Goal: Transaction & Acquisition: Subscribe to service/newsletter

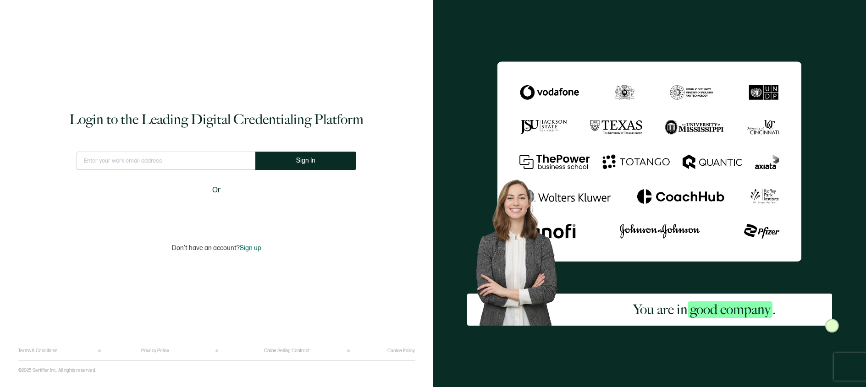
click at [162, 164] on input "text" at bounding box center [166, 161] width 179 height 18
type input "[EMAIL_ADDRESS][DOMAIN_NAME]"
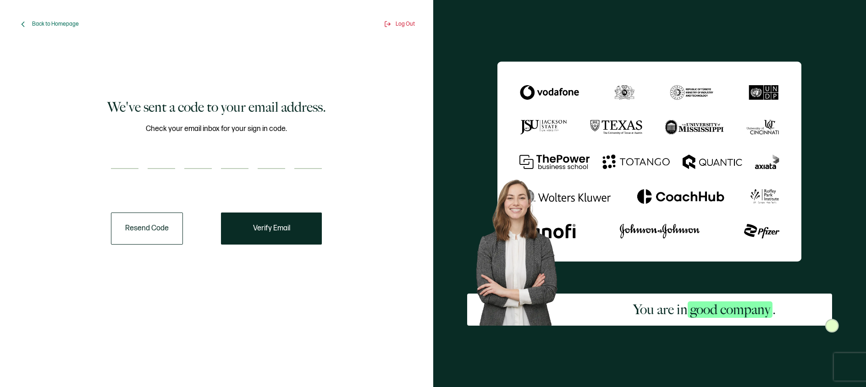
click at [123, 156] on input "number" at bounding box center [124, 160] width 27 height 18
paste input "3"
type input "3"
type input "1"
type input "8"
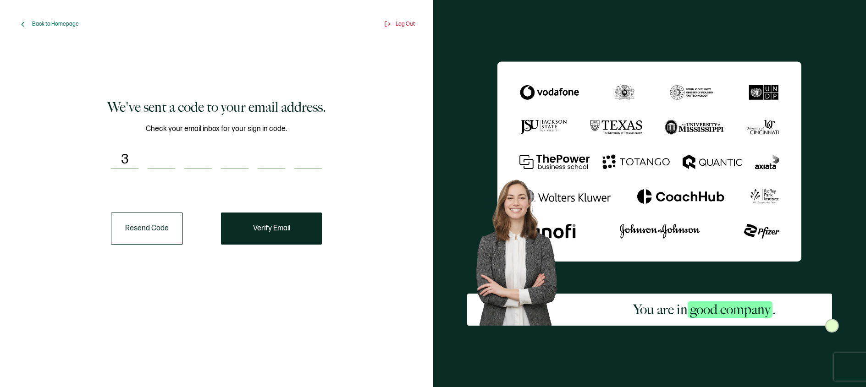
type input "1"
type input "0"
type input "9"
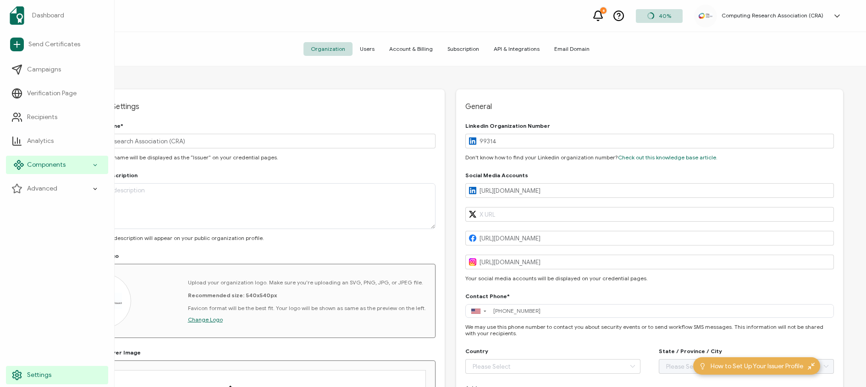
click at [94, 170] on div "Components" at bounding box center [57, 165] width 102 height 18
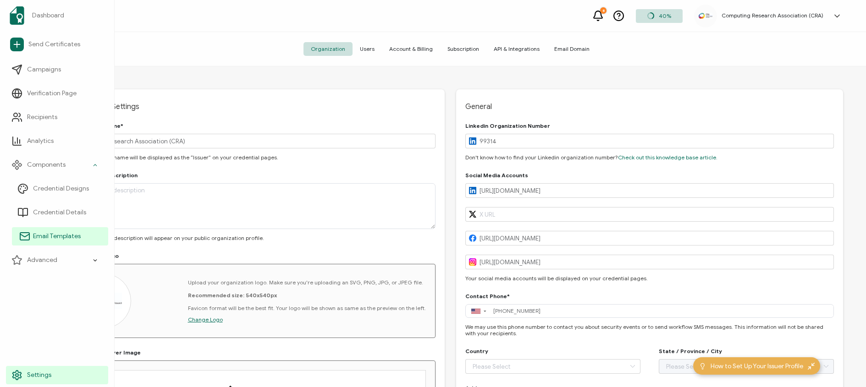
click at [60, 238] on span "Email Templates" at bounding box center [57, 236] width 48 height 9
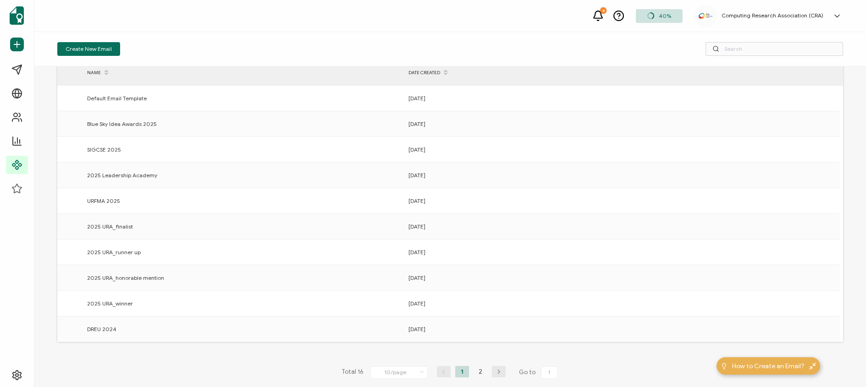
scroll to position [53, 0]
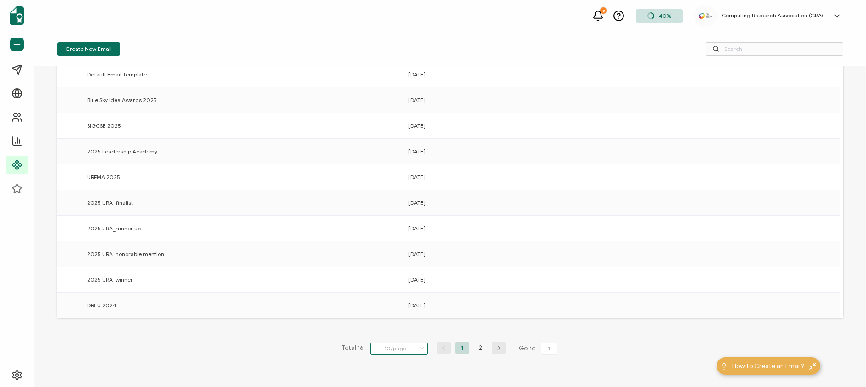
click at [399, 348] on input "10/page" at bounding box center [398, 349] width 57 height 12
click at [406, 293] on li "20/page" at bounding box center [400, 293] width 64 height 16
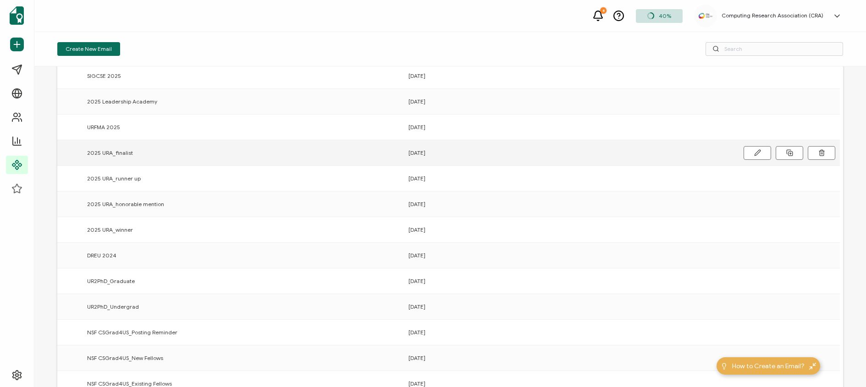
scroll to position [109, 0]
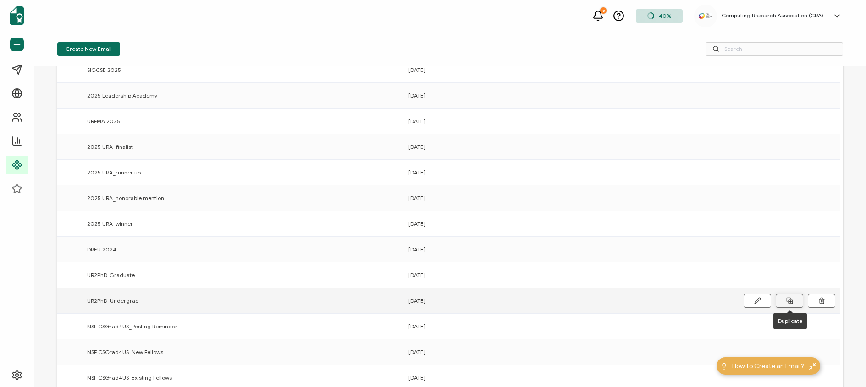
click at [791, 298] on icon at bounding box center [789, 300] width 7 height 7
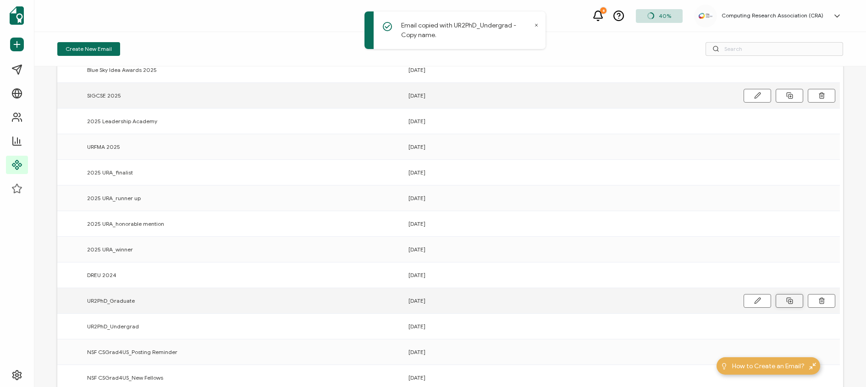
scroll to position [0, 0]
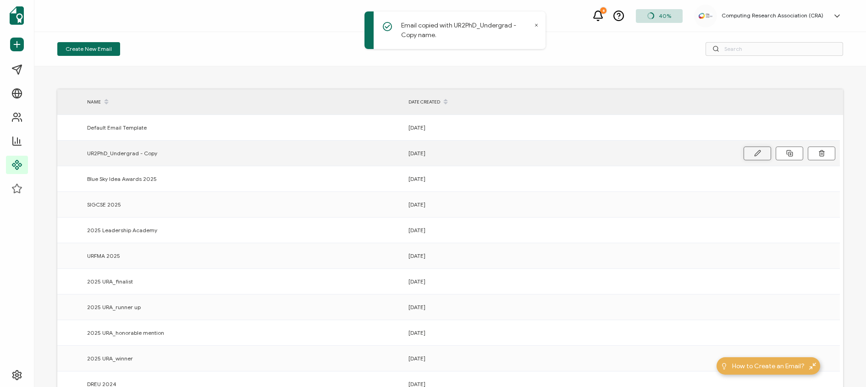
click at [747, 153] on button at bounding box center [756, 154] width 27 height 14
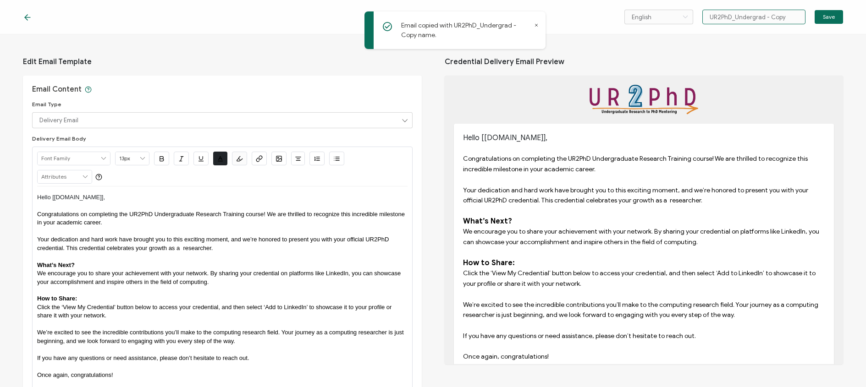
click at [738, 16] on input "UR2PhD_Undergrad - Copy" at bounding box center [753, 17] width 103 height 15
click at [734, 16] on input "UR2PhD_Undergrad - Copy" at bounding box center [753, 17] width 103 height 15
drag, startPoint x: 734, startPoint y: 16, endPoint x: 806, endPoint y: 13, distance: 72.5
click at [806, 13] on div "English Bahasa indonesia Deutsch English Español Français Italiano Magyar Portu…" at bounding box center [733, 17] width 219 height 15
type input "UR2PhD_PreREC"
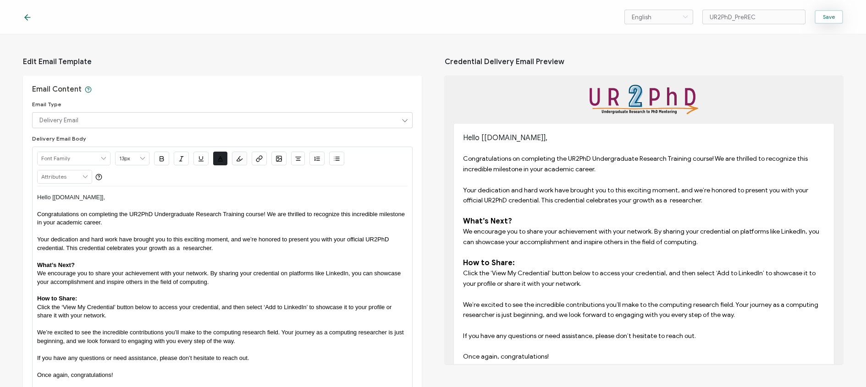
click at [836, 16] on button "Save" at bounding box center [828, 17] width 28 height 14
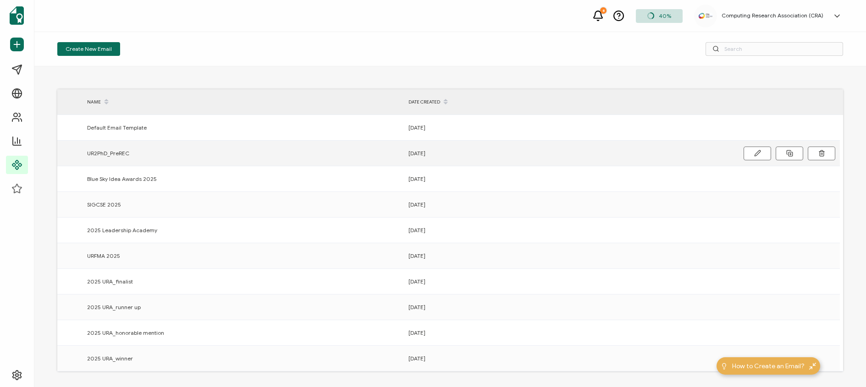
click at [115, 154] on span "UR2PhD_PreREC" at bounding box center [108, 153] width 42 height 11
click at [746, 151] on button at bounding box center [756, 154] width 27 height 14
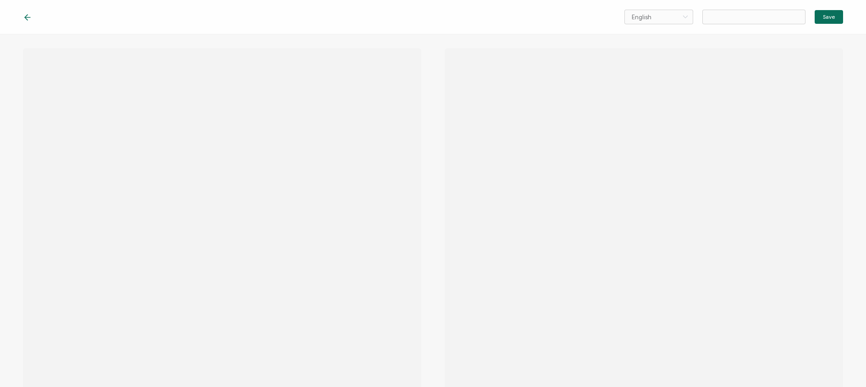
type input "UR2PhD_PreREC"
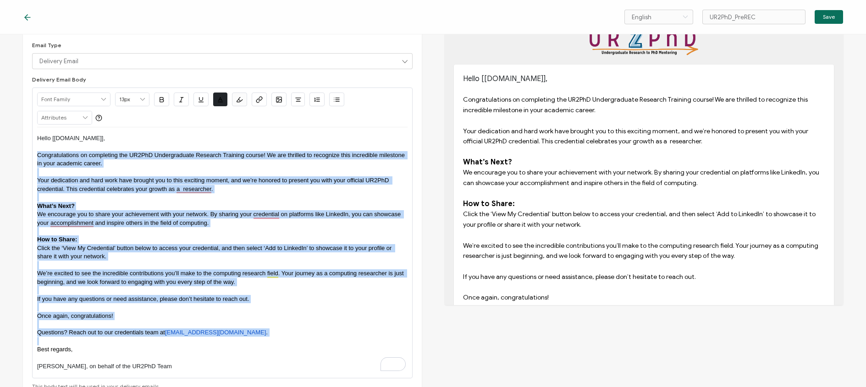
scroll to position [83, 0]
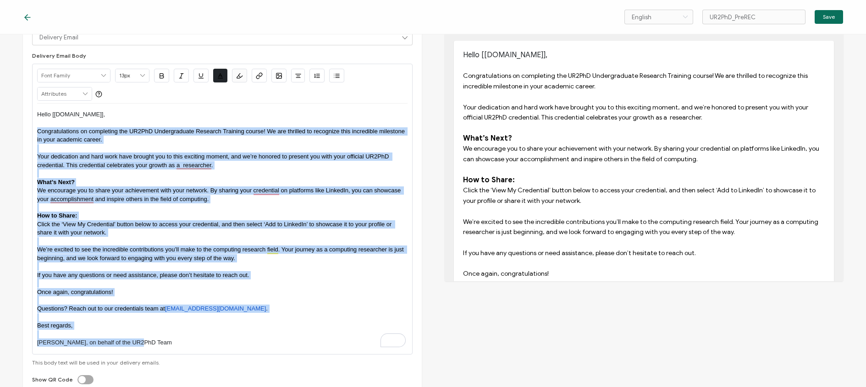
drag, startPoint x: 37, startPoint y: 216, endPoint x: 168, endPoint y: 343, distance: 182.4
click at [168, 343] on div "Hello [[DOMAIN_NAME]], Congratulations on completing the UR2PhD Undergraduate R…" at bounding box center [222, 229] width 370 height 251
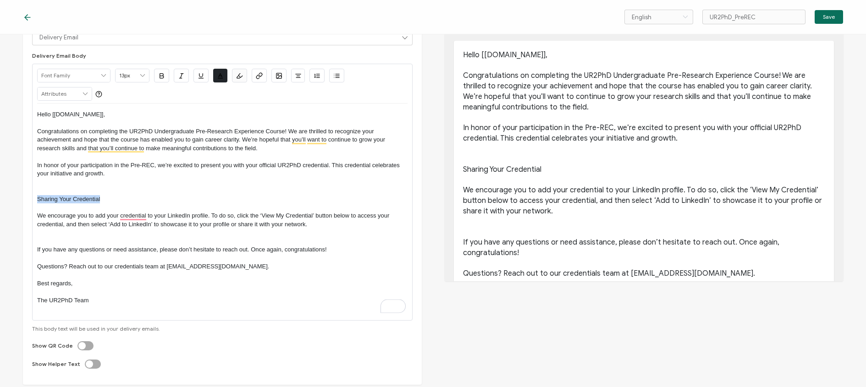
drag, startPoint x: 112, startPoint y: 201, endPoint x: 11, endPoint y: 202, distance: 100.8
click at [11, 202] on div "Edit Email Template Email Content Email Type Delivery Email Delivery Email Expi…" at bounding box center [433, 127] width 866 height 353
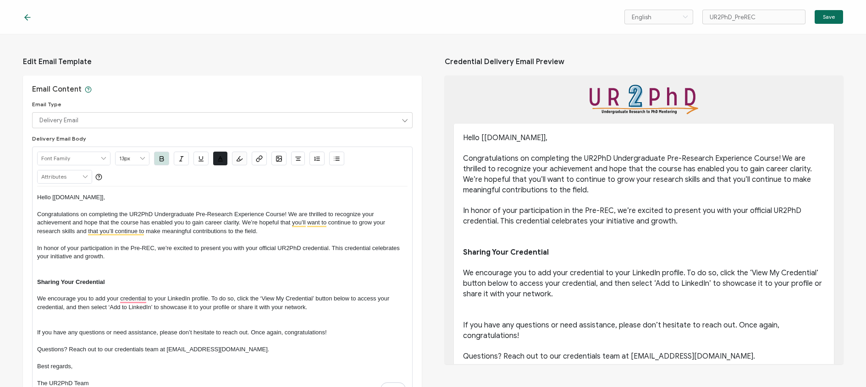
click at [37, 300] on p "We encourage you to add your credential to your LinkedIn profile. To do so, cli…" at bounding box center [222, 303] width 370 height 17
click at [832, 18] on span "Save" at bounding box center [828, 16] width 12 height 5
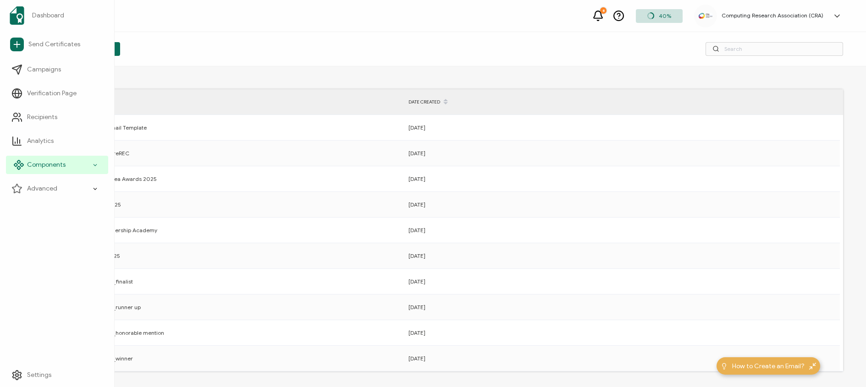
click at [94, 163] on icon at bounding box center [95, 165] width 6 height 11
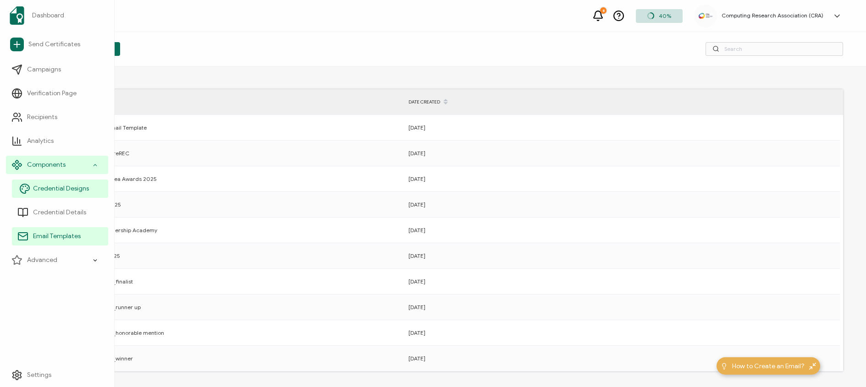
click at [61, 184] on link "Credential Designs" at bounding box center [60, 189] width 96 height 18
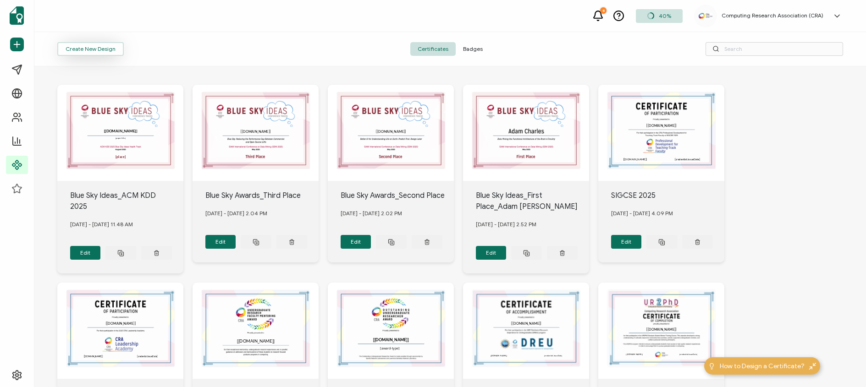
click at [91, 52] on button "Create New Design" at bounding box center [90, 49] width 66 height 14
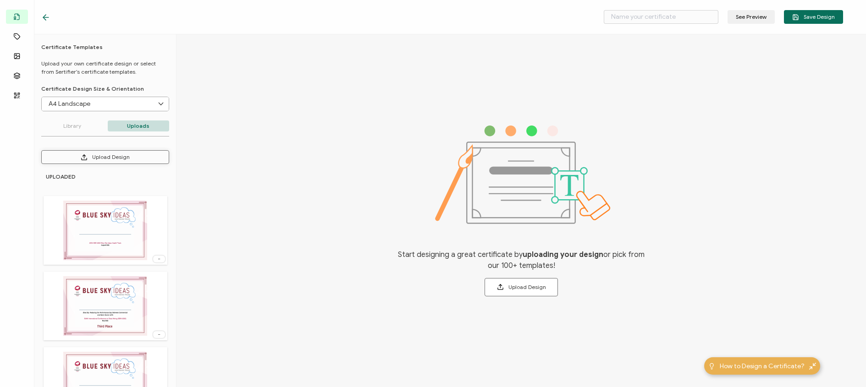
click at [107, 158] on button "Upload Design" at bounding box center [105, 157] width 128 height 14
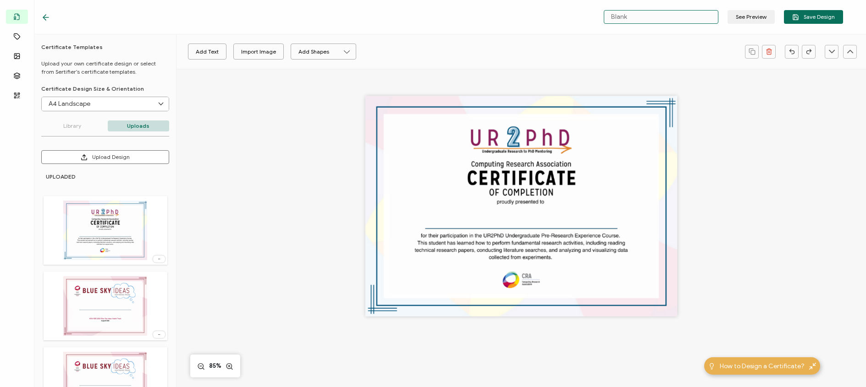
drag, startPoint x: 650, startPoint y: 16, endPoint x: 605, endPoint y: 16, distance: 44.9
click at [605, 16] on input "Blank" at bounding box center [660, 17] width 115 height 14
type input "UR2PhD_Pre-REC"
click at [824, 21] on button "Save Design" at bounding box center [812, 17] width 59 height 14
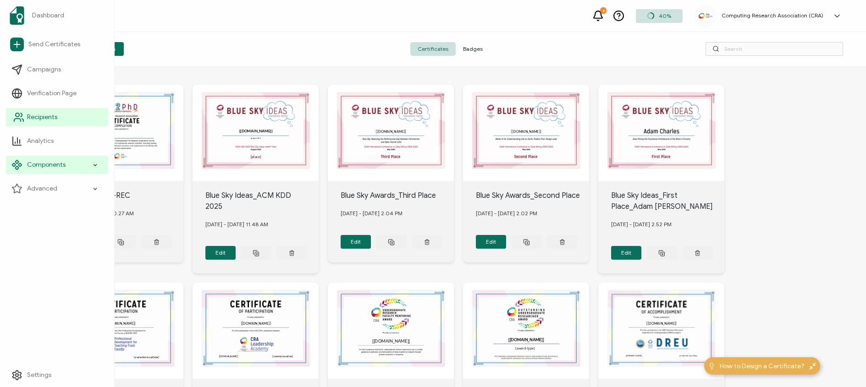
click at [19, 119] on icon at bounding box center [17, 120] width 6 height 3
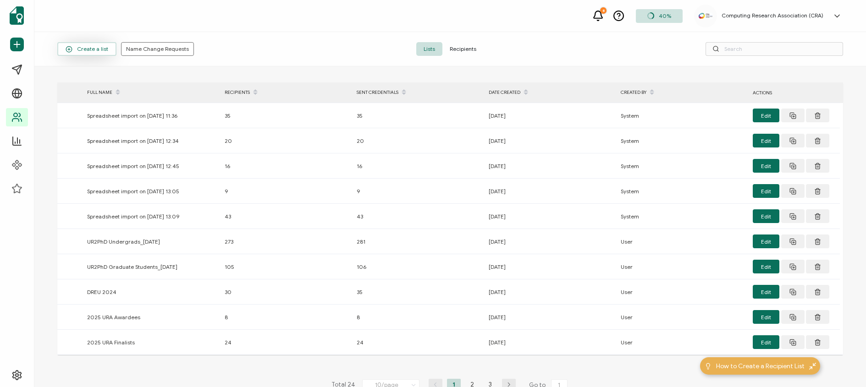
click at [98, 52] on span "Create a list" at bounding box center [87, 49] width 43 height 7
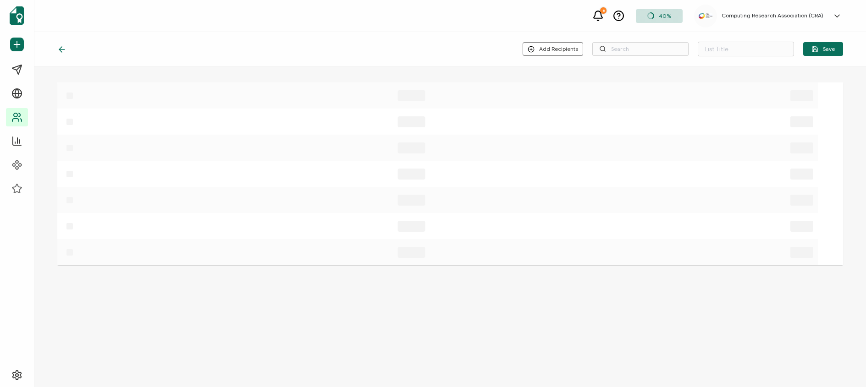
type input "List 25"
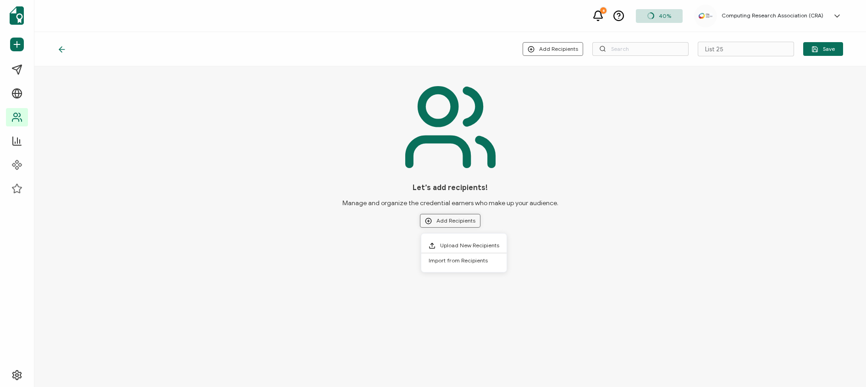
click at [454, 219] on button "Add Recipients" at bounding box center [450, 221] width 60 height 14
click at [459, 246] on span "Upload New Recipients" at bounding box center [469, 245] width 59 height 7
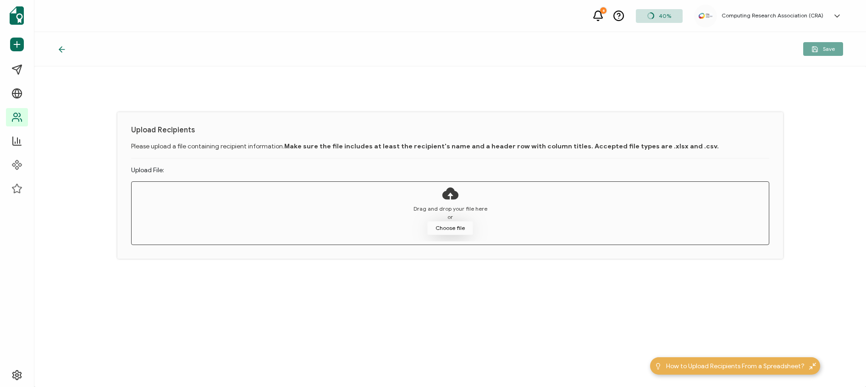
click at [462, 231] on button "Choose file" at bounding box center [450, 228] width 46 height 14
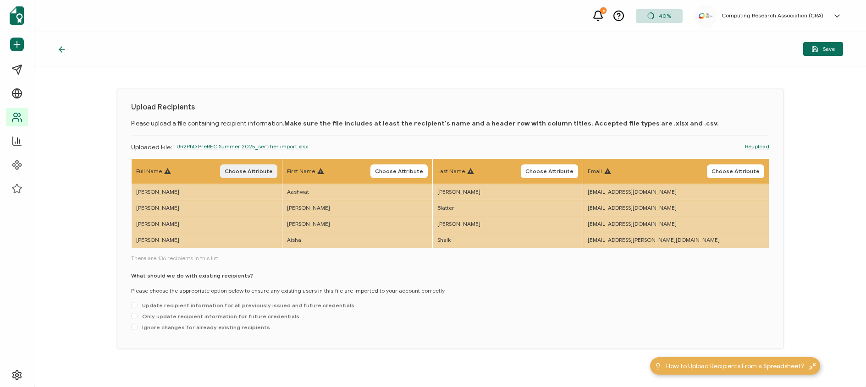
click at [248, 170] on span "Choose Attribute" at bounding box center [249, 171] width 48 height 5
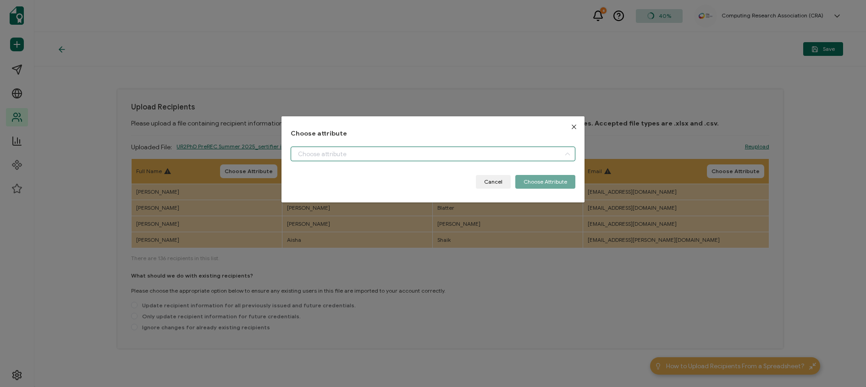
click at [329, 154] on input "dialog" at bounding box center [432, 154] width 285 height 15
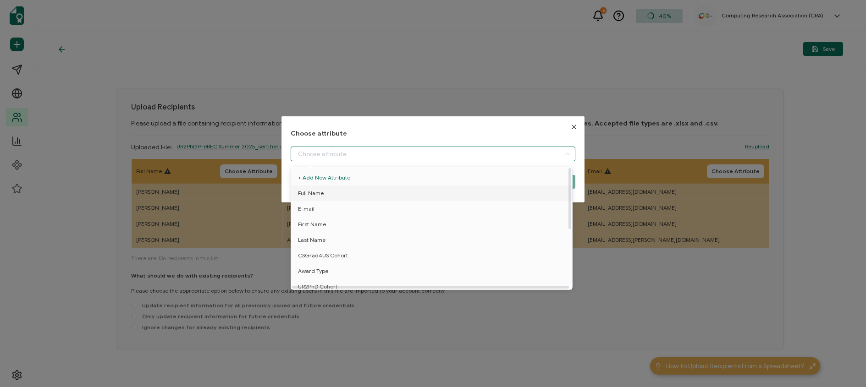
click at [332, 190] on li "Full Name" at bounding box center [433, 194] width 289 height 16
type input "Full Name"
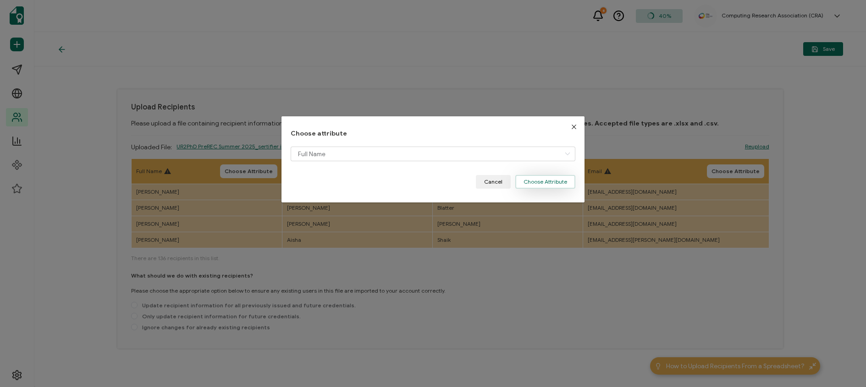
click at [538, 181] on button "Choose Attribute" at bounding box center [545, 182] width 60 height 14
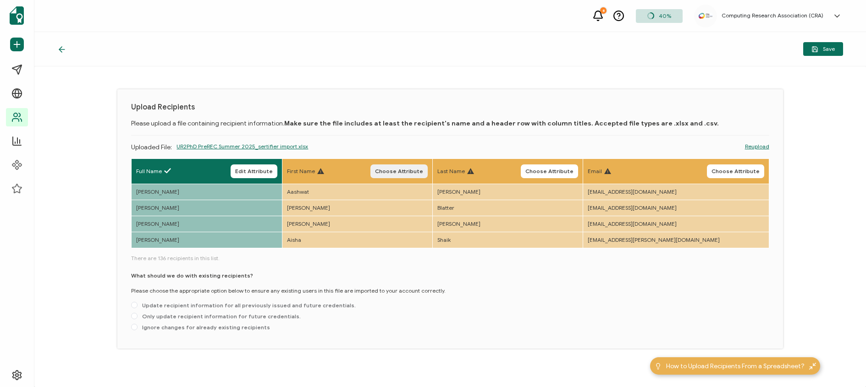
click at [406, 174] on span "Choose Attribute" at bounding box center [399, 171] width 48 height 5
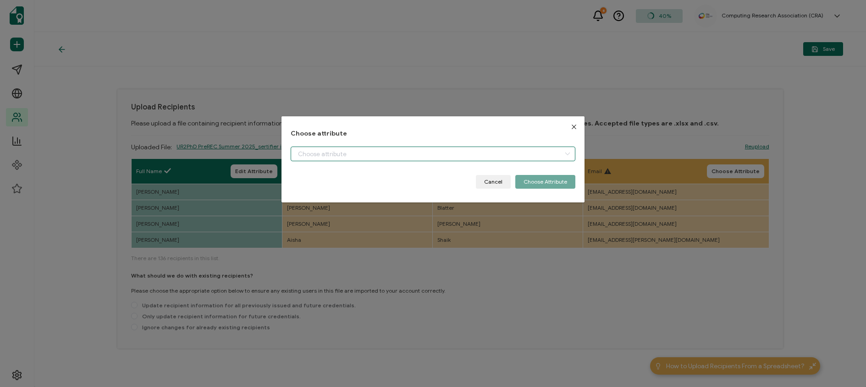
click at [405, 158] on input "dialog" at bounding box center [432, 154] width 285 height 15
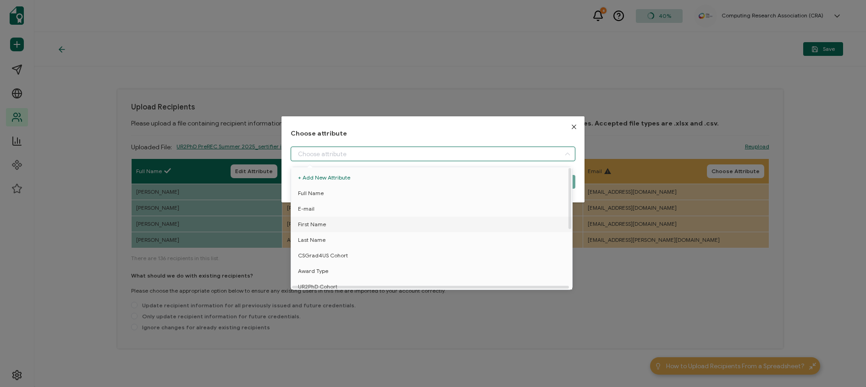
click at [365, 224] on li "First Name" at bounding box center [433, 225] width 289 height 16
type input "First Name"
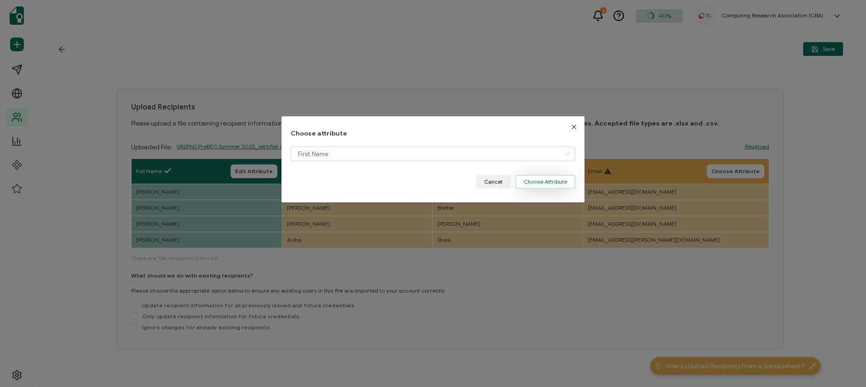
click at [532, 184] on button "Choose Attribute" at bounding box center [545, 182] width 60 height 14
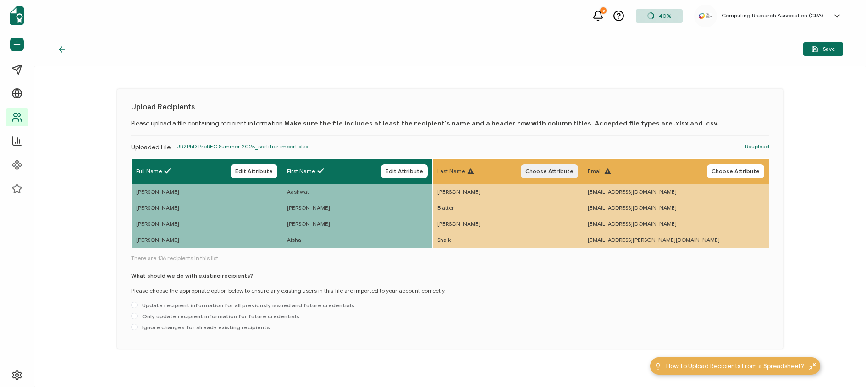
click at [562, 169] on span "Choose Attribute" at bounding box center [549, 171] width 48 height 5
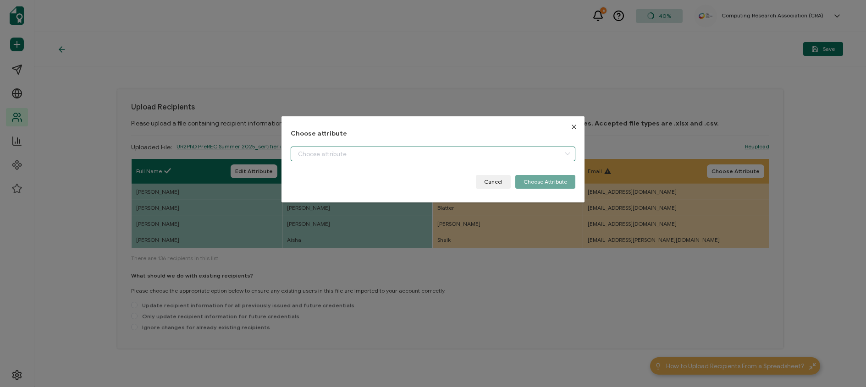
click at [454, 156] on input "dialog" at bounding box center [432, 154] width 285 height 15
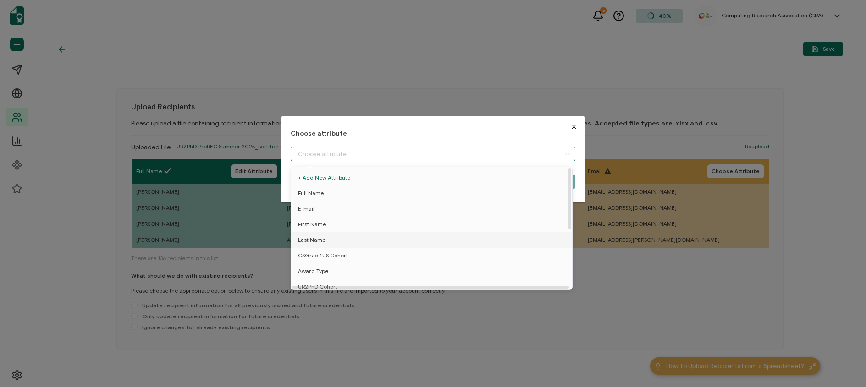
click at [378, 239] on li "Last Name" at bounding box center [433, 240] width 289 height 16
type input "Last Name"
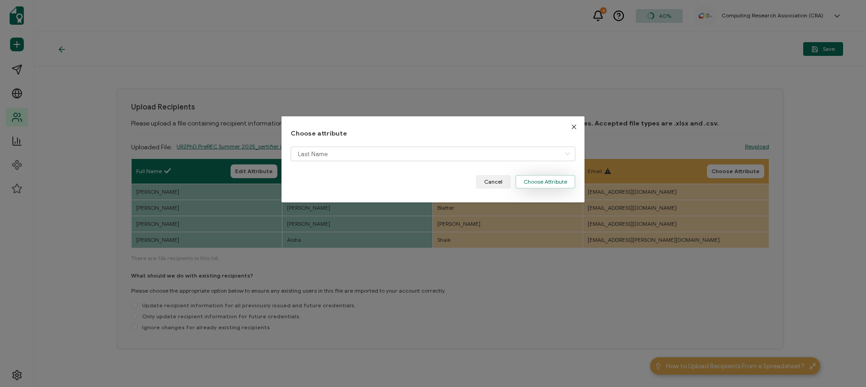
click at [534, 185] on button "Choose Attribute" at bounding box center [545, 182] width 60 height 14
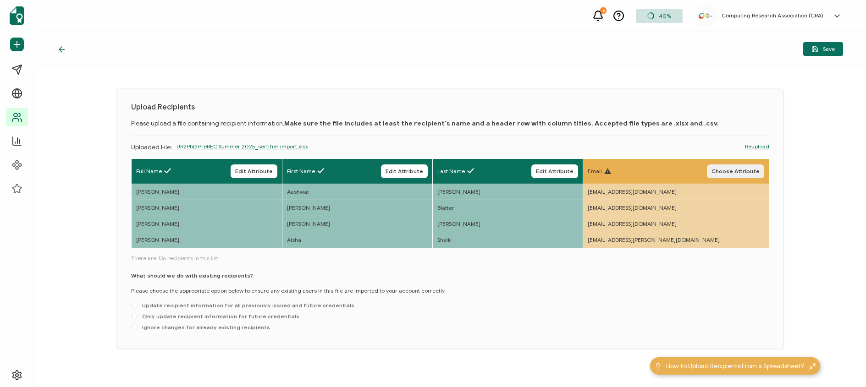
click at [736, 170] on span "Choose Attribute" at bounding box center [735, 171] width 48 height 5
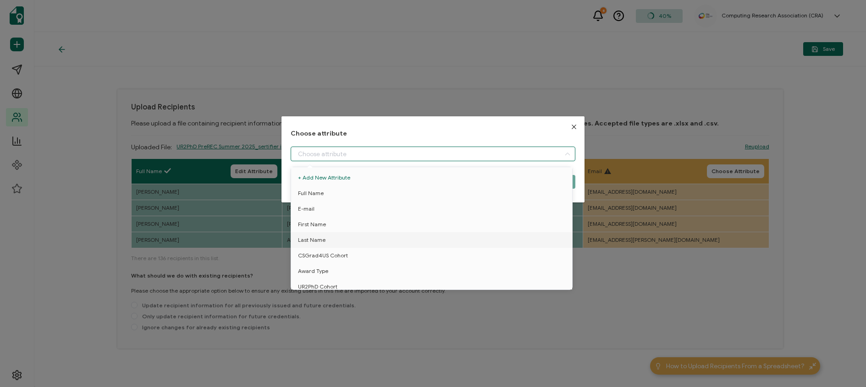
click at [493, 154] on input "dialog" at bounding box center [432, 154] width 285 height 15
click at [351, 210] on li "E-mail" at bounding box center [433, 209] width 289 height 16
type input "E-mail"
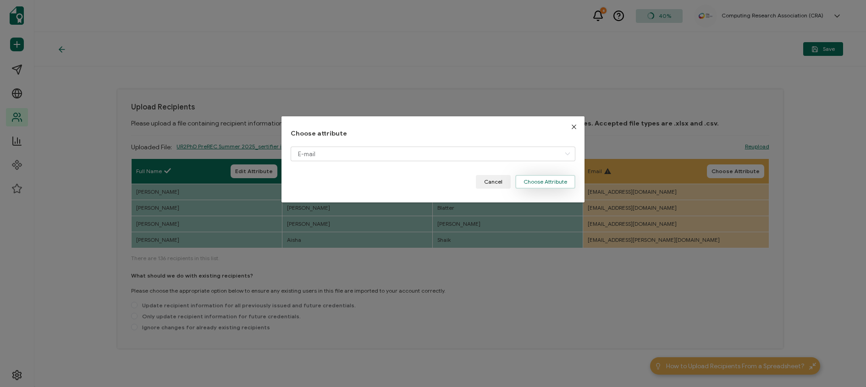
click at [539, 186] on button "Choose Attribute" at bounding box center [545, 182] width 60 height 14
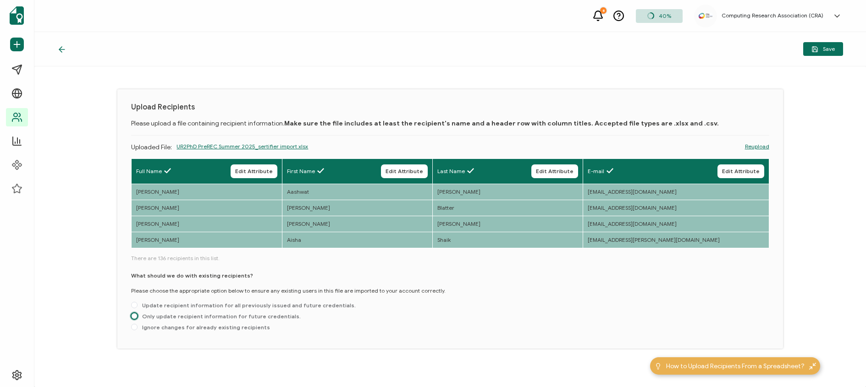
click at [135, 317] on span at bounding box center [134, 316] width 6 height 6
click at [135, 317] on input "Only update recipient information for future credentials." at bounding box center [134, 316] width 6 height 7
radio input "true"
click at [824, 49] on span "Save" at bounding box center [822, 49] width 23 height 7
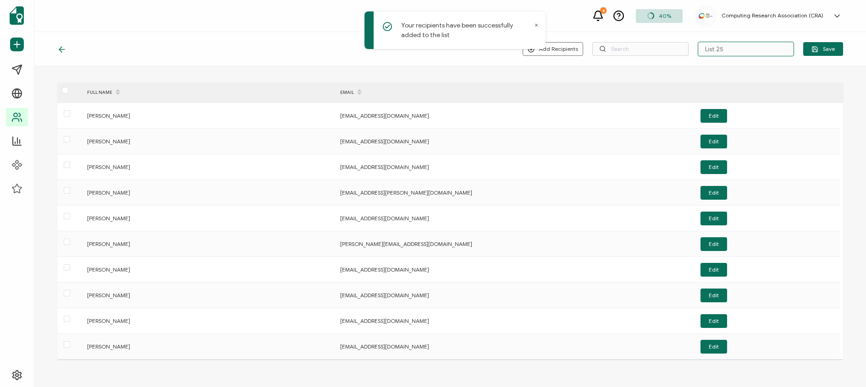
drag, startPoint x: 726, startPoint y: 49, endPoint x: 687, endPoint y: 45, distance: 39.1
click at [687, 45] on div "Add Recipients Upload New Recipients Import from Recipients List 25 Save" at bounding box center [682, 49] width 320 height 15
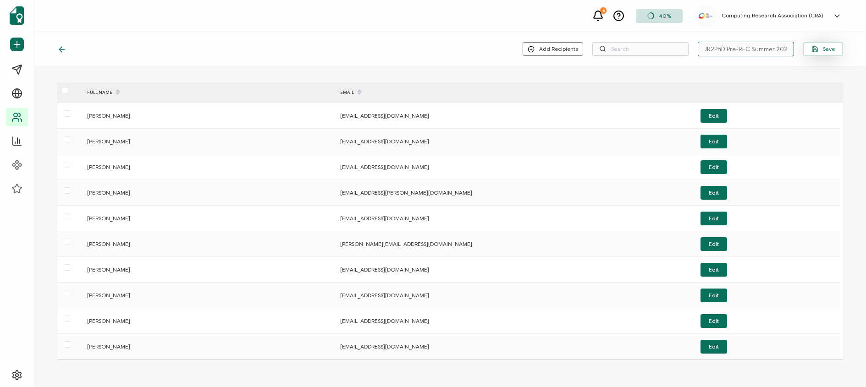
type input "UR2PhD Pre-REC Summer 2025"
click at [811, 46] on icon "button" at bounding box center [814, 49] width 7 height 7
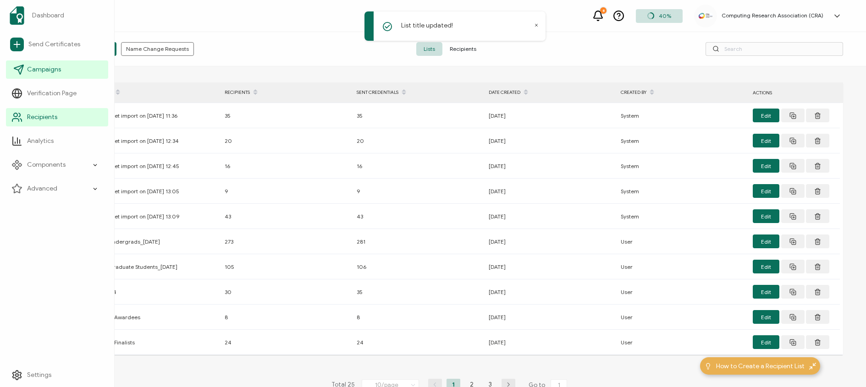
click at [46, 68] on span "Campaigns" at bounding box center [44, 69] width 34 height 9
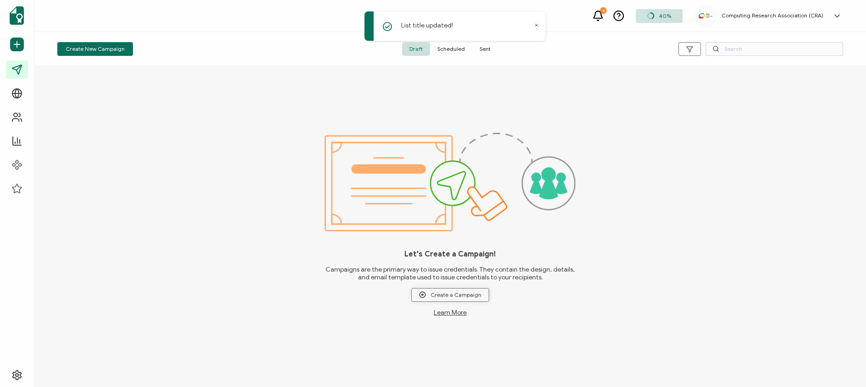
click at [449, 291] on span "Create a Campaign" at bounding box center [450, 294] width 62 height 7
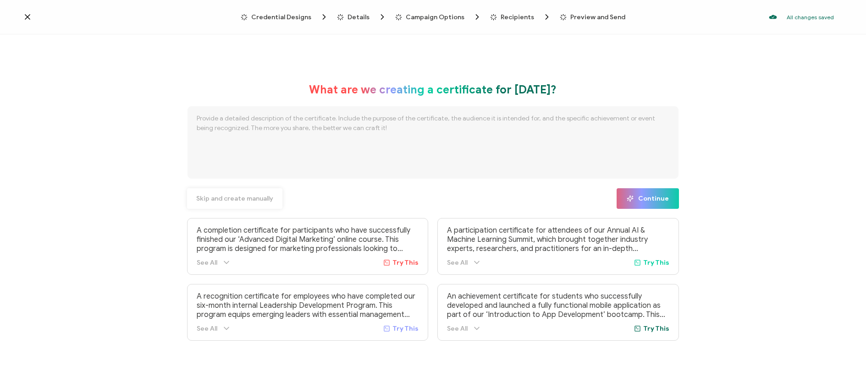
click at [211, 197] on span "Skip and create manually" at bounding box center [234, 199] width 77 height 6
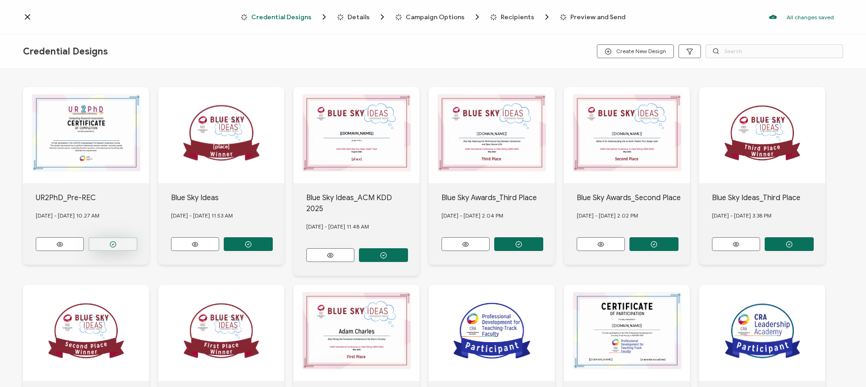
click at [113, 246] on button "button" at bounding box center [112, 244] width 49 height 14
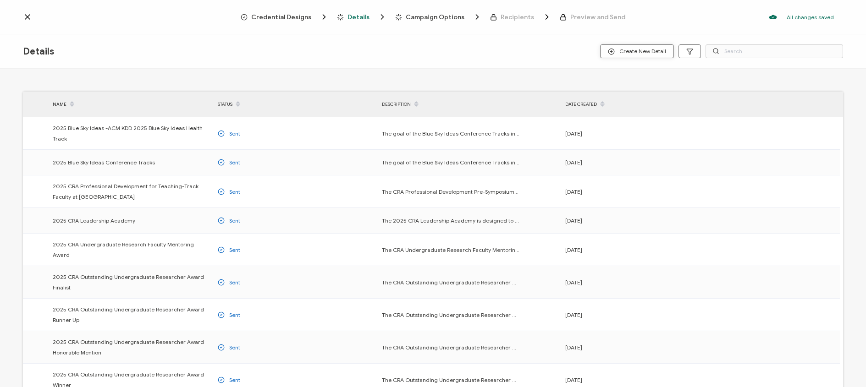
click at [641, 52] on span "Create New Detail" at bounding box center [637, 51] width 58 height 7
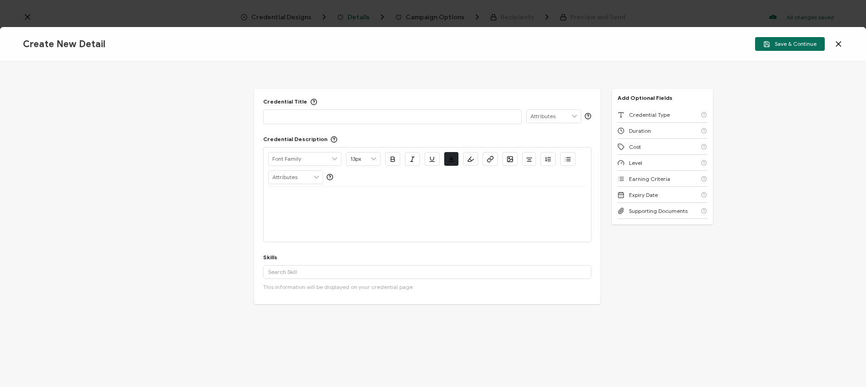
click at [472, 119] on p at bounding box center [392, 116] width 248 height 9
click at [318, 208] on div at bounding box center [427, 198] width 318 height 22
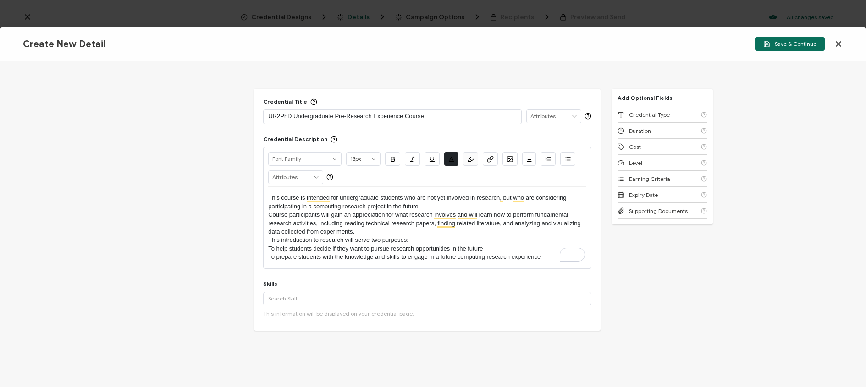
click at [363, 232] on p "Course participants will gain an appreciation for what research involves and wi…" at bounding box center [427, 223] width 318 height 25
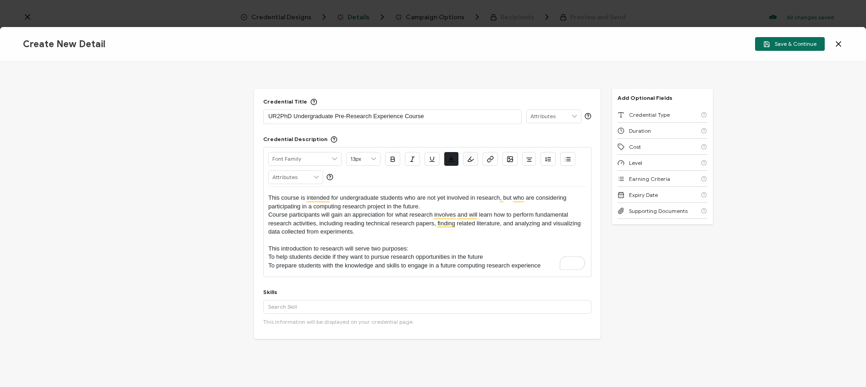
click at [431, 203] on p "This course is intended for undergraduate students who are not yet involved in …" at bounding box center [427, 202] width 318 height 17
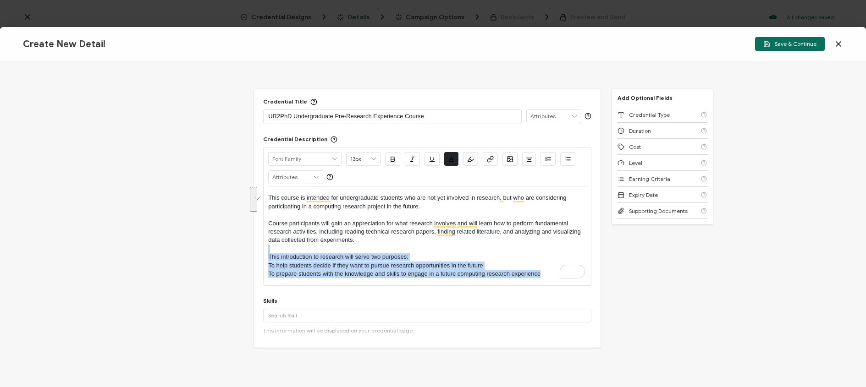
drag, startPoint x: 547, startPoint y: 274, endPoint x: 266, endPoint y: 249, distance: 281.5
click at [266, 249] on div "Alright Sans [PERSON_NAME] Archivo Black Arial Arimo Blinker Caveat Charm Charm…" at bounding box center [427, 216] width 328 height 139
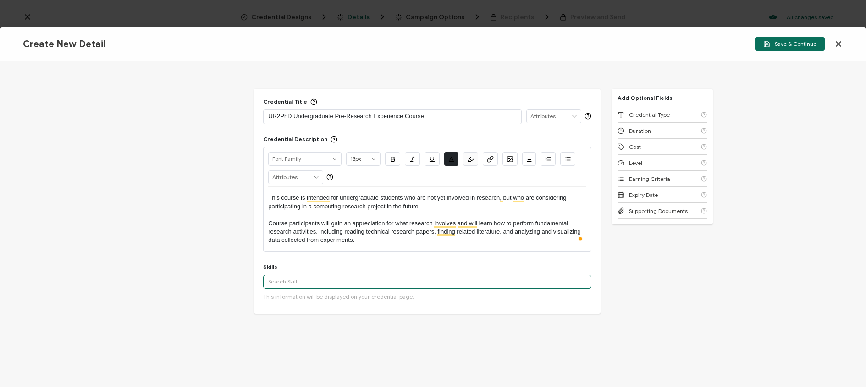
click at [297, 282] on input "text" at bounding box center [427, 282] width 328 height 14
type input "Research"
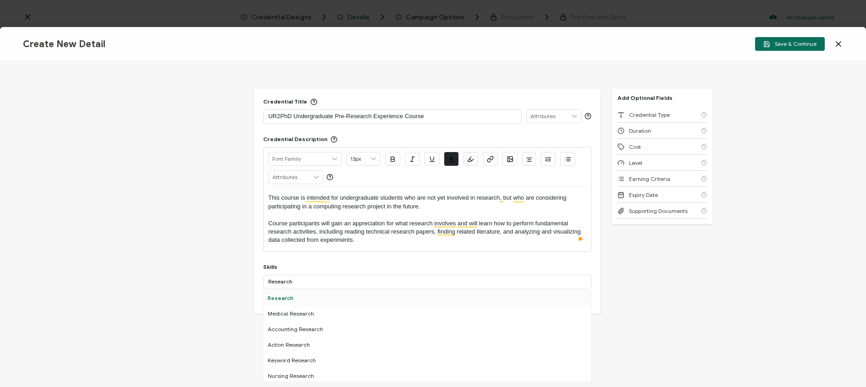
click at [291, 300] on div "Research" at bounding box center [427, 298] width 328 height 16
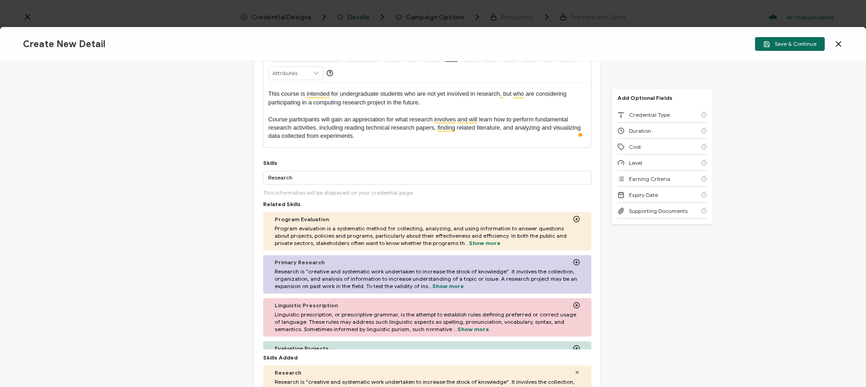
scroll to position [136, 0]
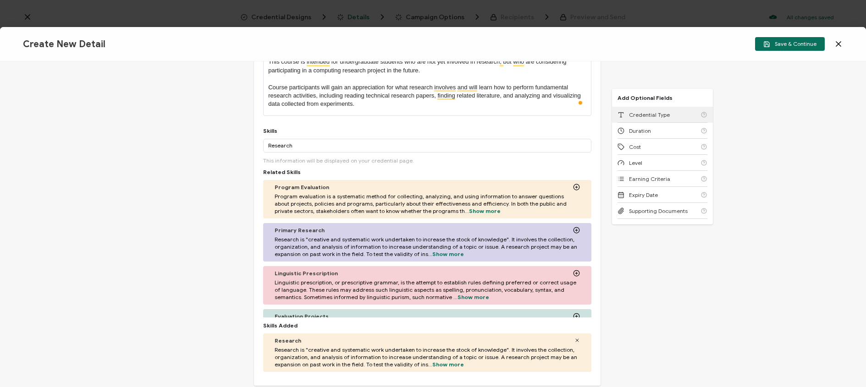
click at [642, 112] on span "Credential Type" at bounding box center [649, 114] width 41 height 7
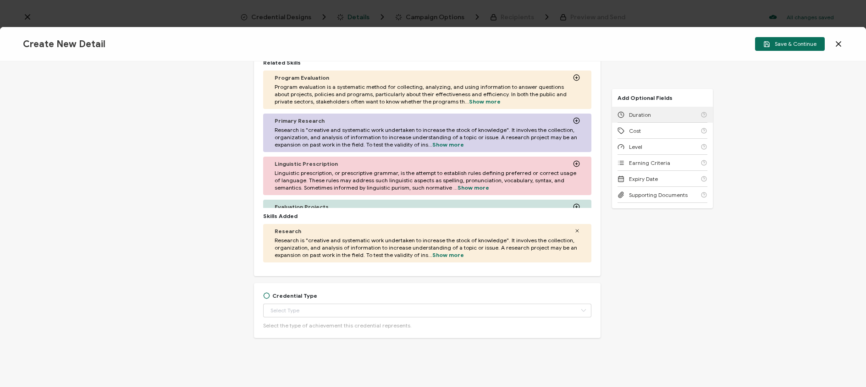
scroll to position [252, 0]
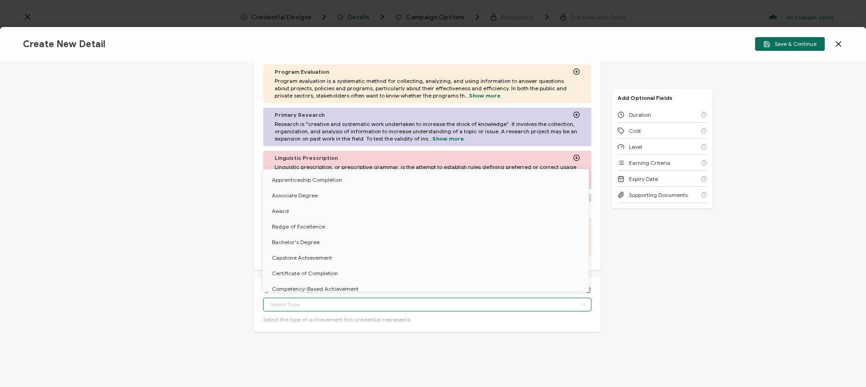
click at [407, 302] on input "text" at bounding box center [427, 305] width 328 height 14
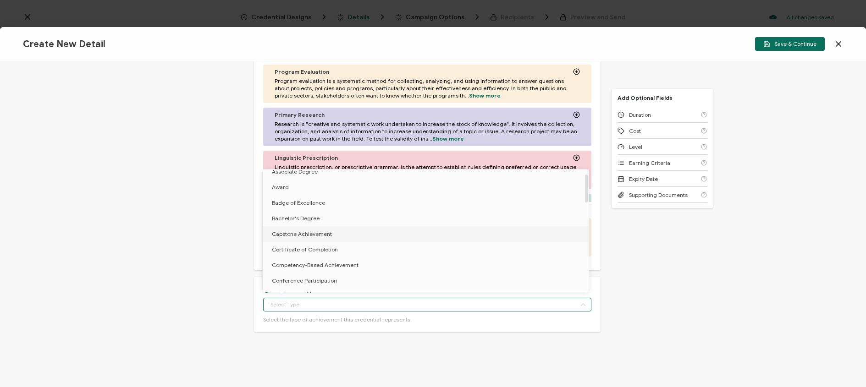
scroll to position [18, 0]
click at [393, 258] on li "Certificate of Completion" at bounding box center [427, 255] width 329 height 16
type input "Certificate of Completion"
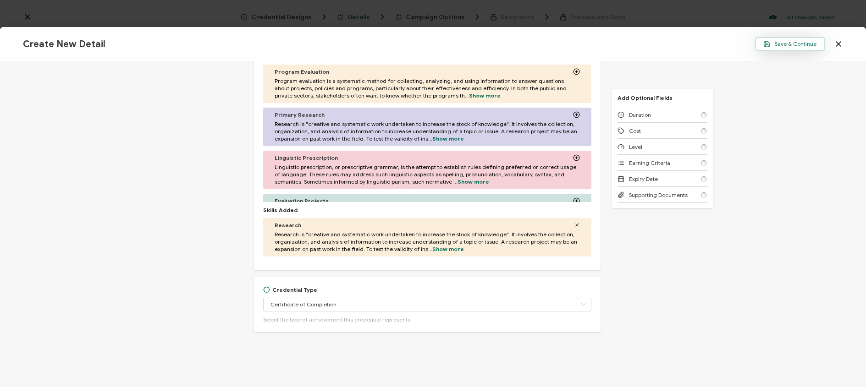
click at [792, 45] on span "Save & Continue" at bounding box center [789, 44] width 53 height 7
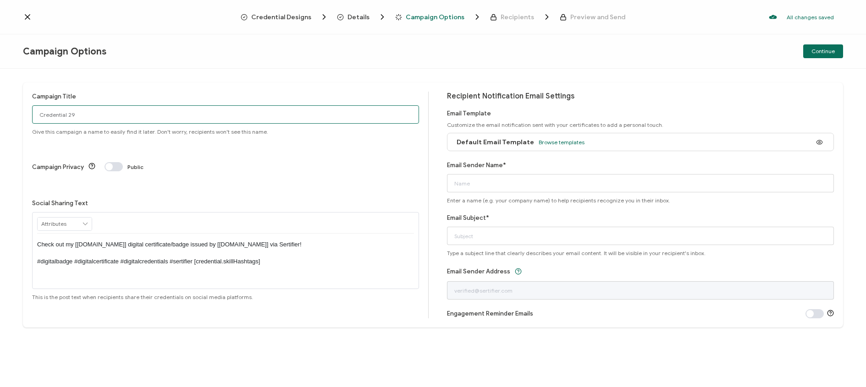
drag, startPoint x: 86, startPoint y: 114, endPoint x: 28, endPoint y: 113, distance: 58.2
click at [28, 113] on div "Campaign Title Credential 29 Give this campaign a name to easily find it later.…" at bounding box center [433, 204] width 820 height 245
type input "UR2PhD Pre-REC"
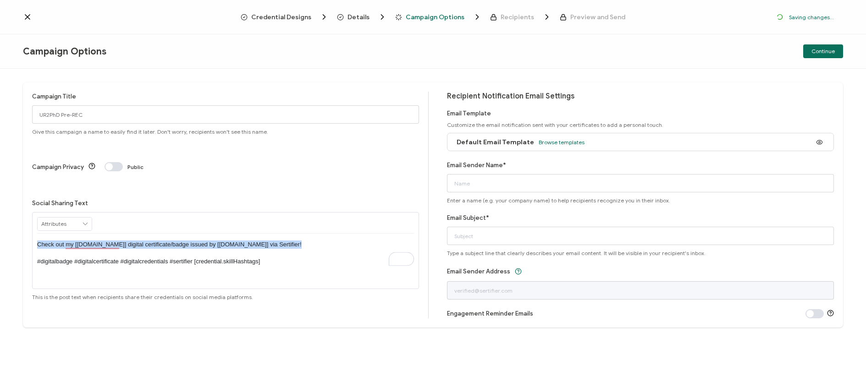
drag, startPoint x: 303, startPoint y: 210, endPoint x: 38, endPoint y: 209, distance: 264.8
click at [38, 241] on p "Check out my [[DOMAIN_NAME]] digital certificate/badge issued by [[DOMAIN_NAME]…" at bounding box center [225, 253] width 377 height 25
drag, startPoint x: 289, startPoint y: 226, endPoint x: 33, endPoint y: 209, distance: 257.2
click at [33, 209] on div "Credential Designs Details Campaign Options Recipients Preview and Send All cha…" at bounding box center [433, 194] width 866 height 389
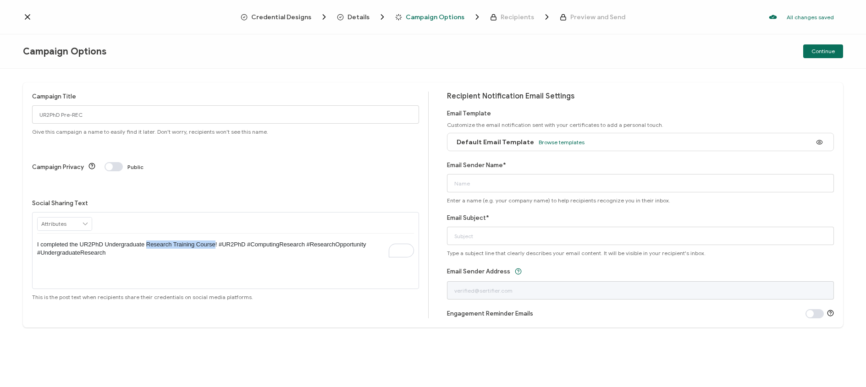
drag, startPoint x: 215, startPoint y: 208, endPoint x: 147, endPoint y: 210, distance: 67.8
click at [147, 241] on p "I completed the UR2PhD Undergraduate Research Training Course! #UR2PhD #Computi…" at bounding box center [225, 249] width 377 height 17
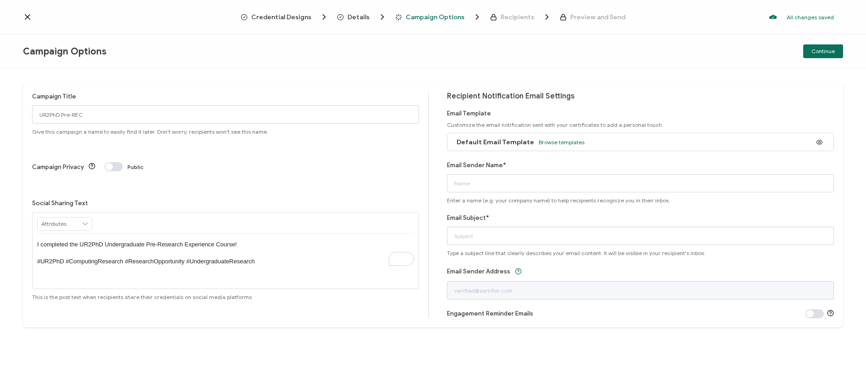
click at [605, 140] on div "Default Email Template Browse templates" at bounding box center [640, 142] width 387 height 18
click at [538, 140] on span "Browse templates" at bounding box center [561, 142] width 46 height 7
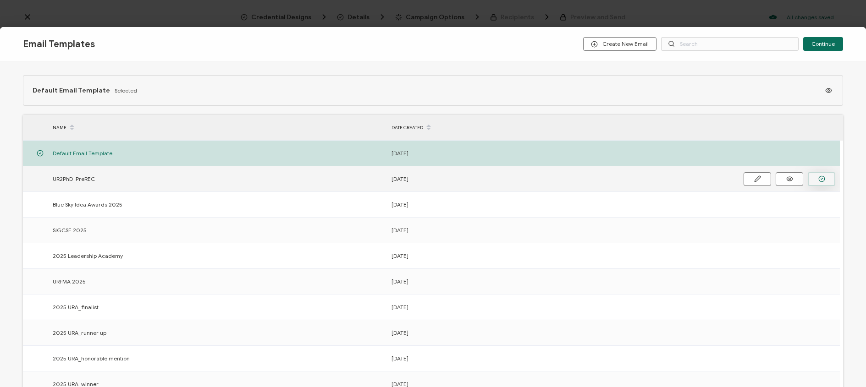
click at [815, 181] on button "button" at bounding box center [820, 179] width 27 height 14
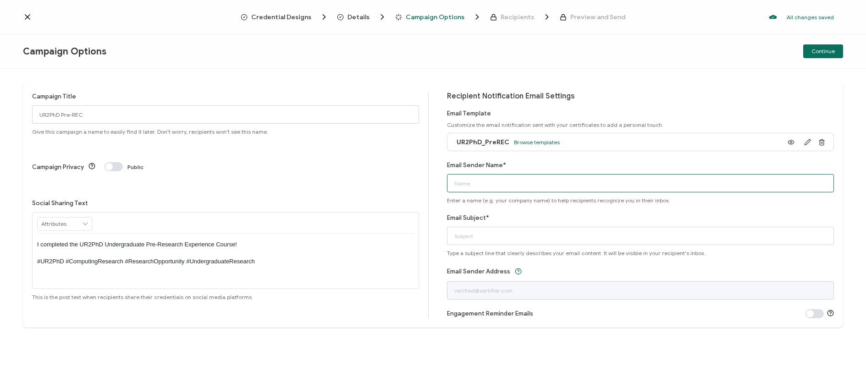
click at [501, 184] on input "Email Sender Name*" at bounding box center [640, 183] width 387 height 18
type input "UR2PhD"
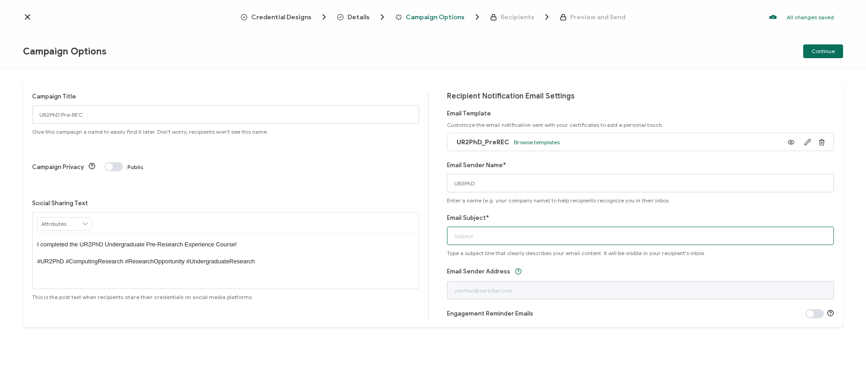
click at [470, 242] on input "Email Subject*" at bounding box center [640, 236] width 387 height 18
paste input "Celebrate and Share Your UR2PhD Participation Certificate"
type input "Celebrate and Share Your UR2PhD Participation Certificate"
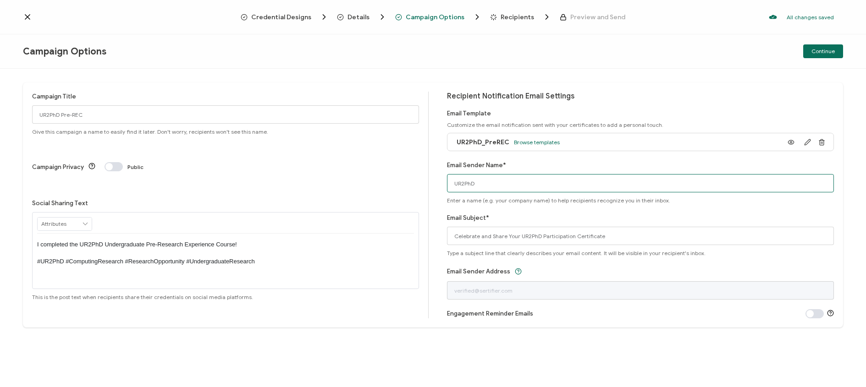
click at [535, 186] on input "UR2PhD" at bounding box center [640, 183] width 387 height 18
paste input "Computing Research Association (CRA)"
type input "Computing Research Association (CRA)"
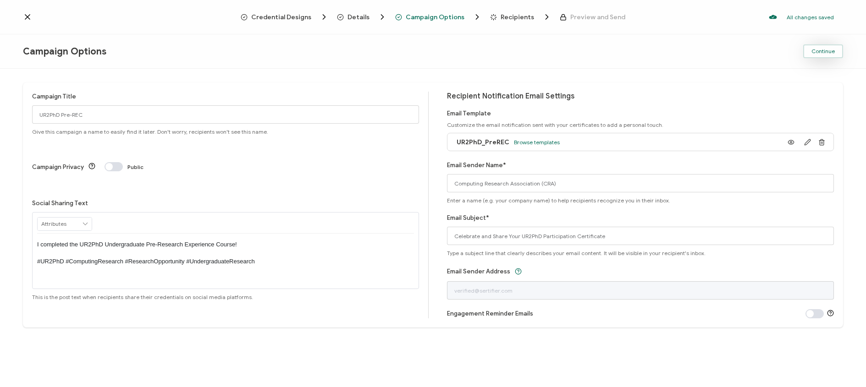
click at [818, 49] on span "Continue" at bounding box center [822, 51] width 23 height 5
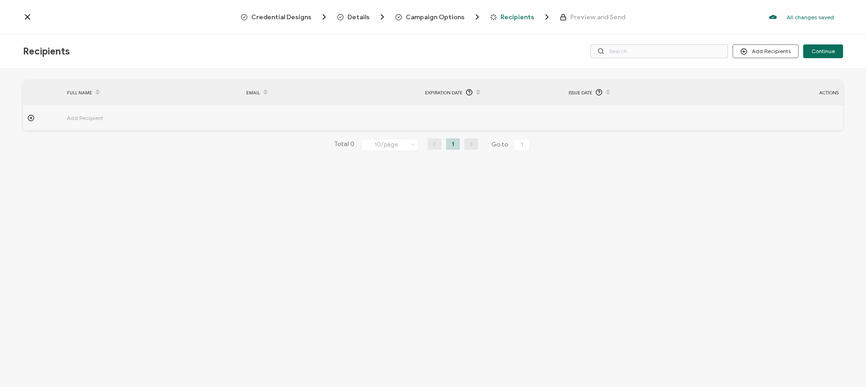
click at [29, 119] on icon at bounding box center [30, 118] width 7 height 7
click at [800, 146] on button "Discard" at bounding box center [791, 144] width 37 height 14
click at [770, 52] on button "Add Recipients" at bounding box center [765, 51] width 66 height 14
click at [762, 93] on span "Import From Recipients" at bounding box center [784, 91] width 60 height 7
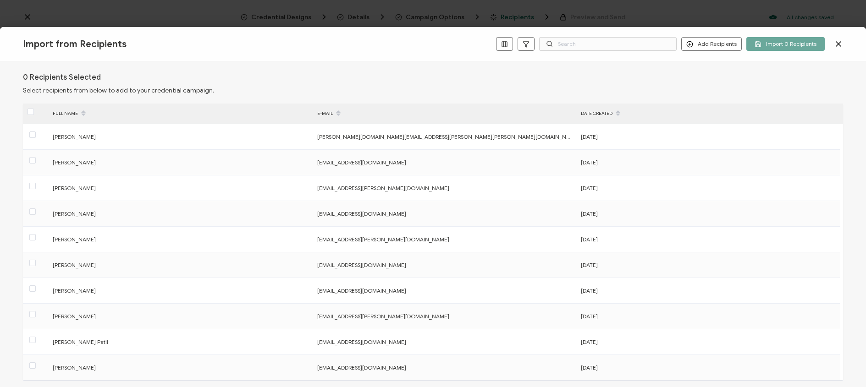
click at [834, 45] on icon at bounding box center [837, 43] width 9 height 9
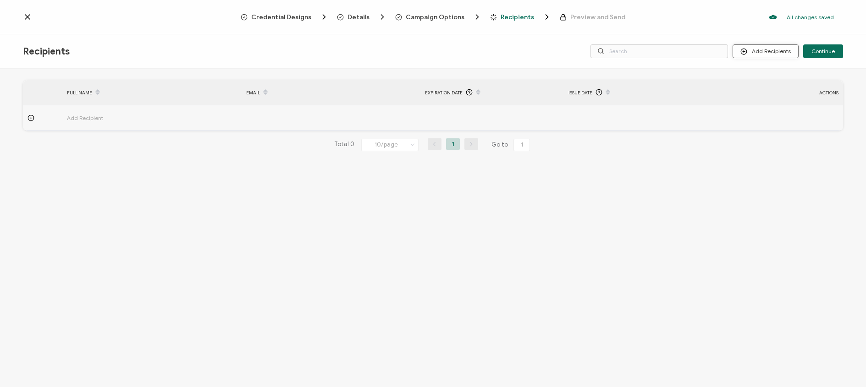
click at [780, 51] on button "Add Recipients" at bounding box center [765, 51] width 66 height 14
click at [756, 110] on span "Import From List" at bounding box center [775, 106] width 42 height 7
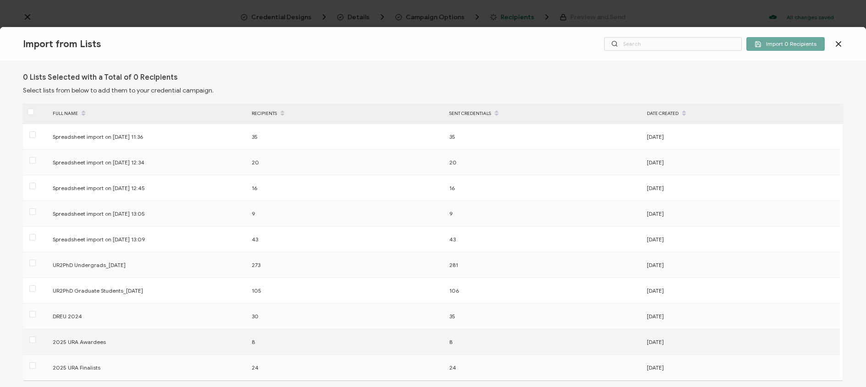
scroll to position [98, 0]
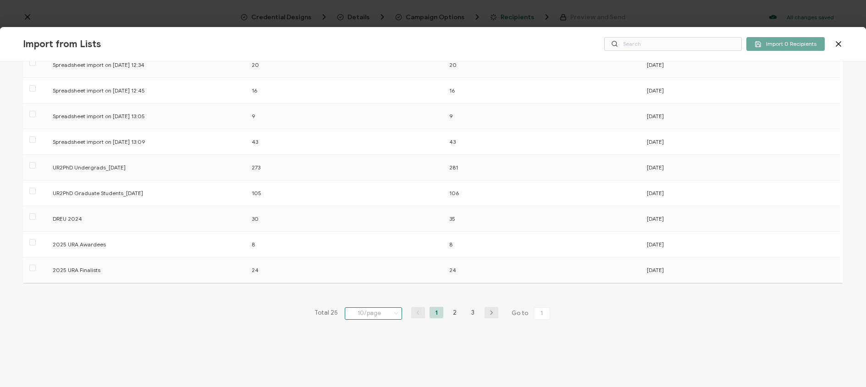
click at [373, 313] on input "10/page" at bounding box center [373, 313] width 57 height 12
click at [374, 277] on li "50/page" at bounding box center [374, 274] width 64 height 16
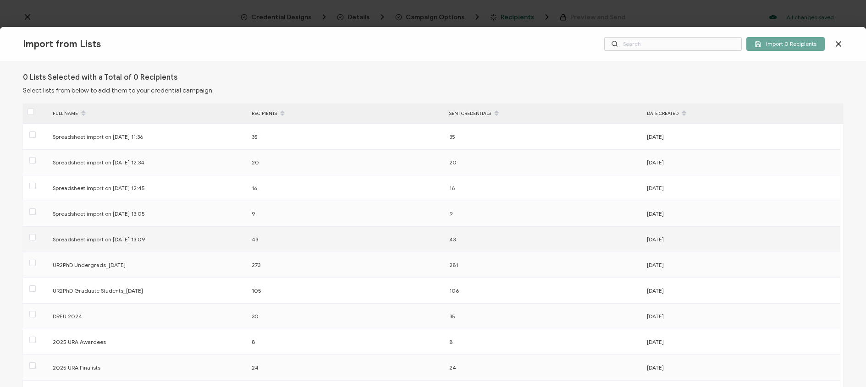
scroll to position [482, 0]
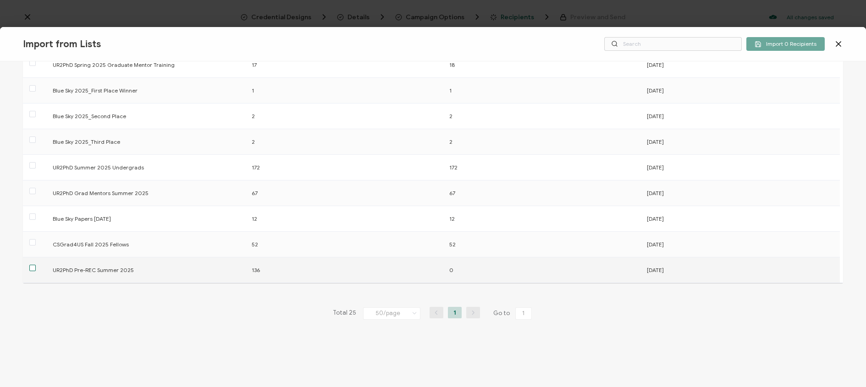
click at [31, 265] on span at bounding box center [32, 268] width 6 height 6
click at [36, 265] on input "checkbox" at bounding box center [36, 265] width 0 height 0
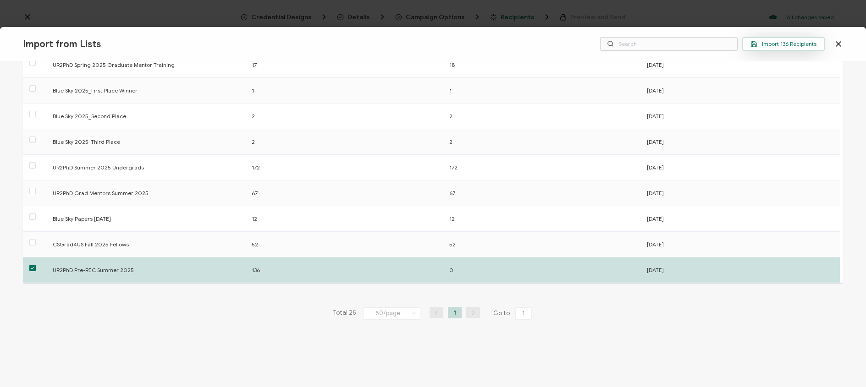
click at [782, 46] on span "Import 136 Recipients" at bounding box center [783, 44] width 66 height 7
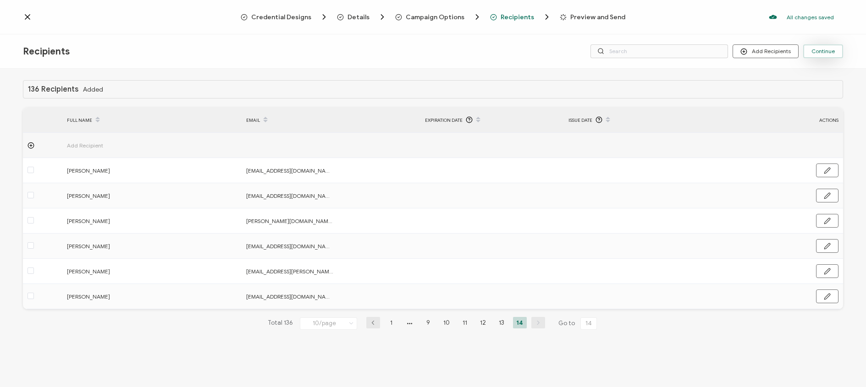
click at [826, 53] on span "Continue" at bounding box center [822, 51] width 23 height 5
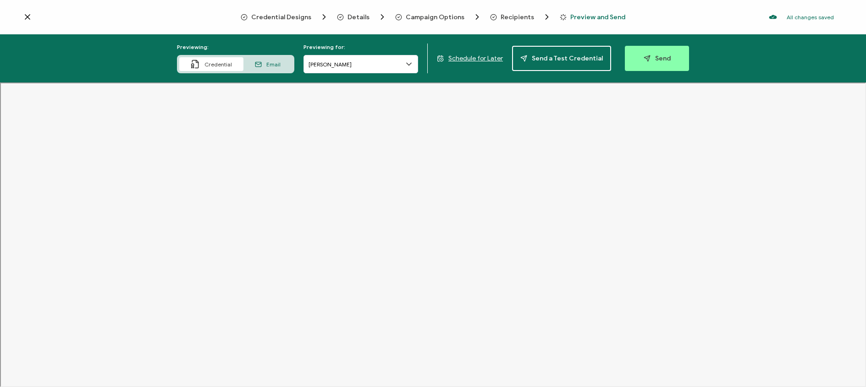
click at [280, 16] on span "Credential Designs" at bounding box center [281, 17] width 60 height 7
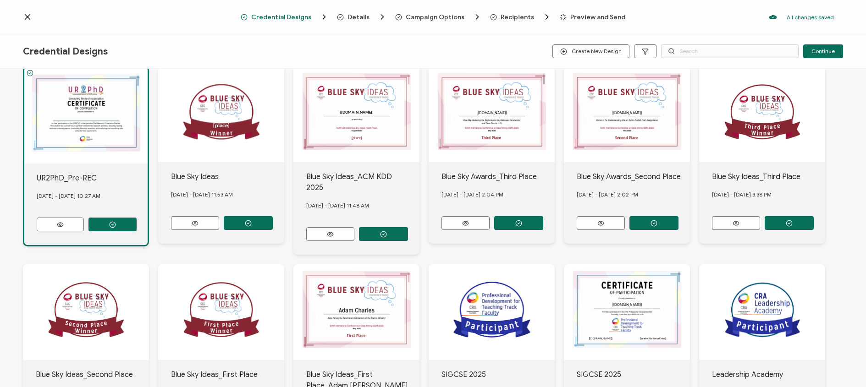
scroll to position [182, 0]
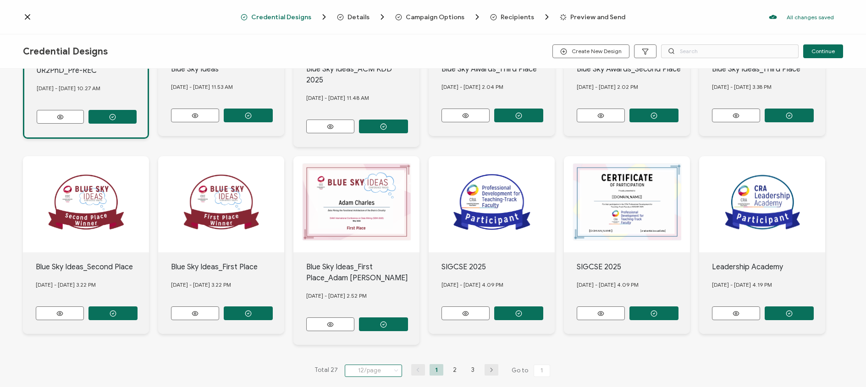
click at [377, 365] on input "12/page" at bounding box center [373, 371] width 57 height 12
click at [367, 313] on li "48/page" at bounding box center [374, 320] width 64 height 16
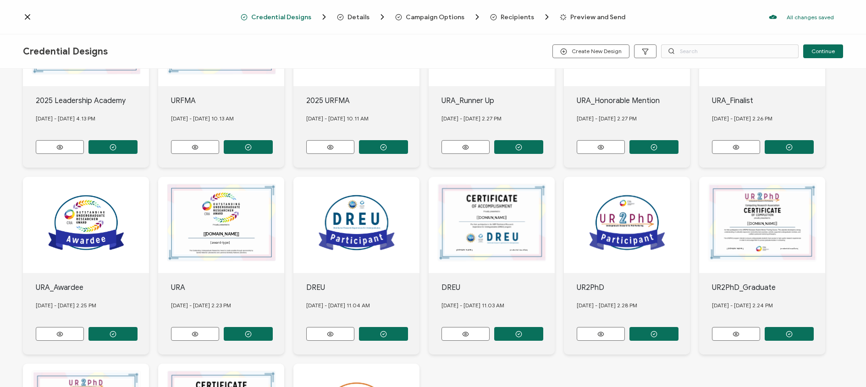
scroll to position [559, 0]
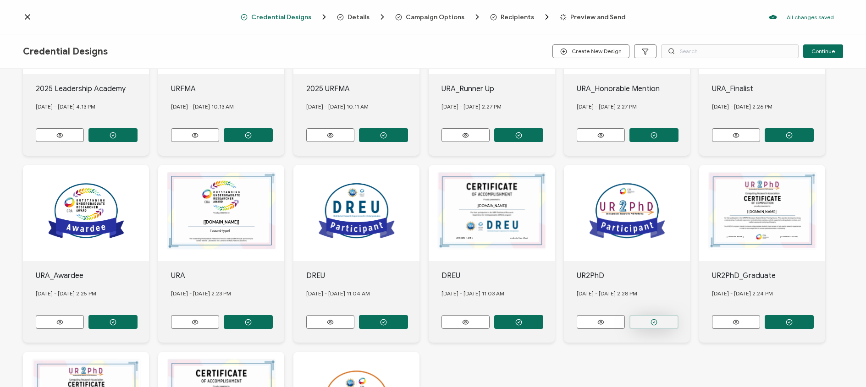
click at [650, 319] on icon "button" at bounding box center [653, 322] width 7 height 7
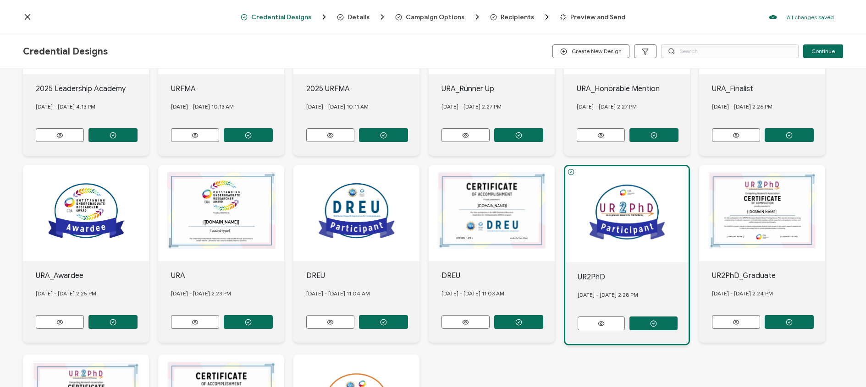
scroll to position [0, 0]
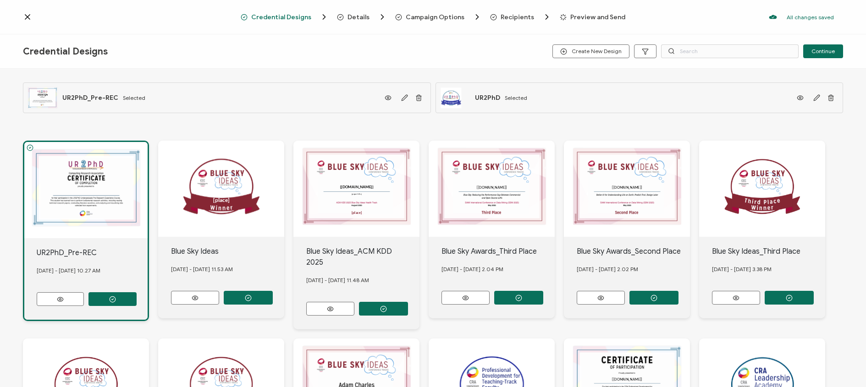
click at [588, 14] on span "Preview and Send" at bounding box center [597, 17] width 55 height 7
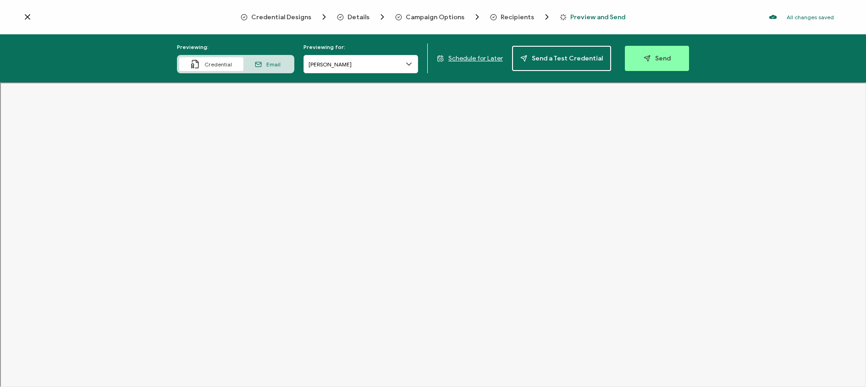
click at [23, 16] on icon at bounding box center [27, 16] width 9 height 9
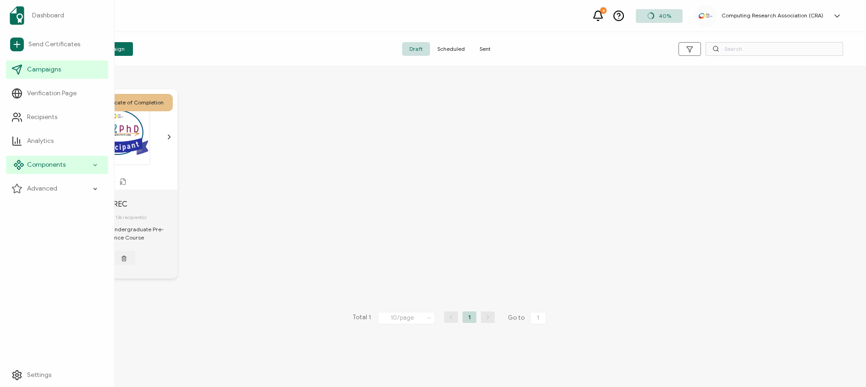
click at [94, 162] on icon at bounding box center [95, 165] width 6 height 11
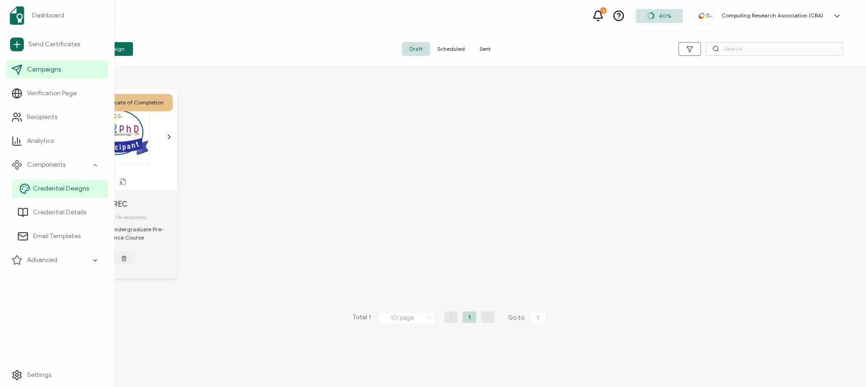
click at [65, 188] on span "Credential Designs" at bounding box center [61, 188] width 56 height 9
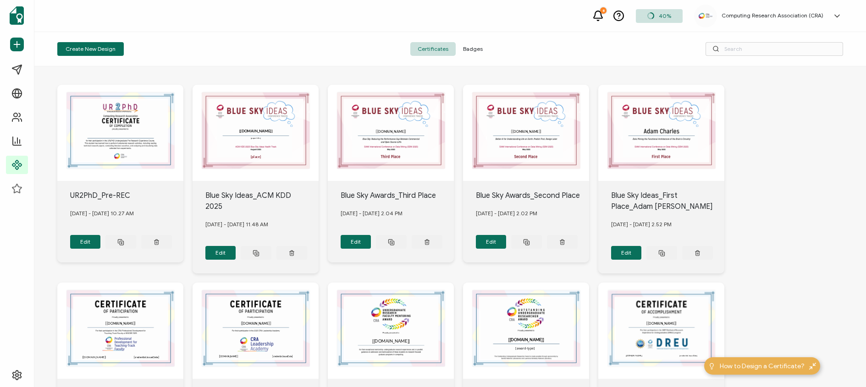
click at [138, 136] on div at bounding box center [120, 133] width 126 height 96
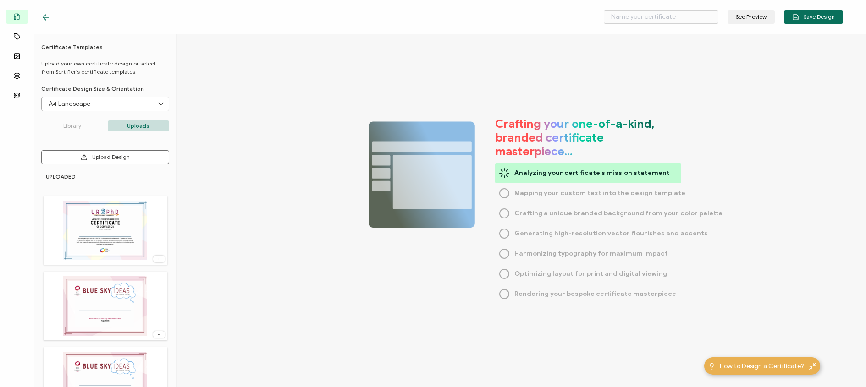
type input "UR2PhD_Pre-REC"
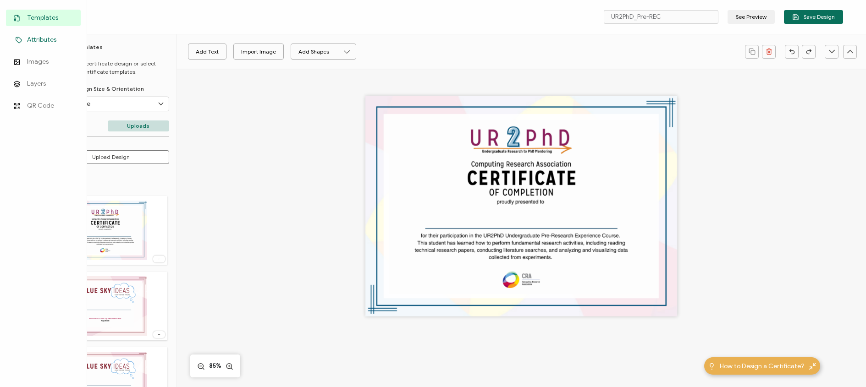
click at [36, 42] on span "Attributes" at bounding box center [41, 39] width 29 height 9
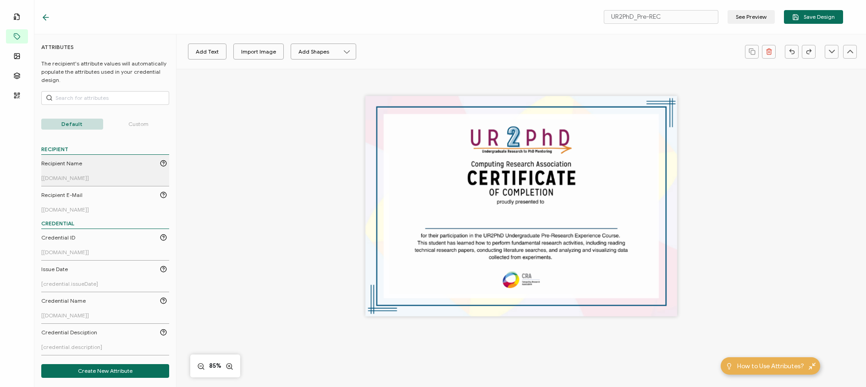
click at [83, 162] on div "Recipient Name" at bounding box center [104, 163] width 126 height 8
drag, startPoint x: 517, startPoint y: 209, endPoint x: 515, endPoint y: 219, distance: 10.8
click at [515, 219] on pre "[[DOMAIN_NAME]]" at bounding box center [519, 216] width 84 height 13
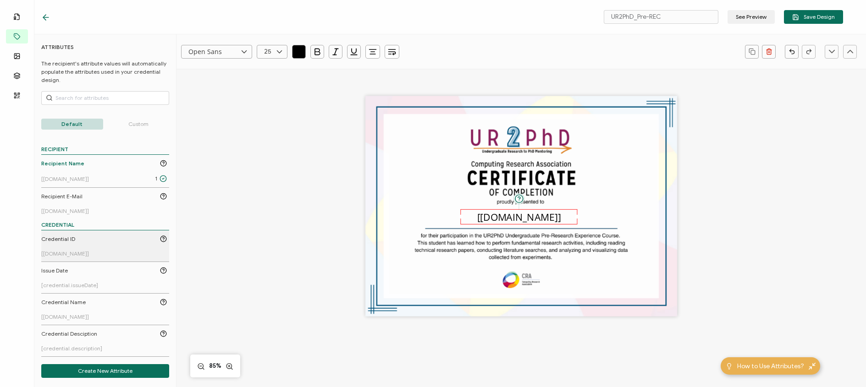
click at [84, 249] on link "Credential ID [[DOMAIN_NAME]]" at bounding box center [104, 246] width 126 height 22
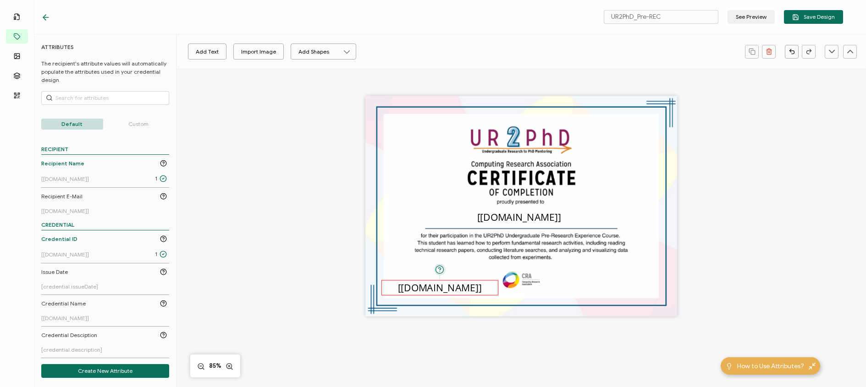
drag, startPoint x: 523, startPoint y: 209, endPoint x: 441, endPoint y: 290, distance: 115.3
click at [441, 290] on pre "[[DOMAIN_NAME]]" at bounding box center [440, 287] width 84 height 13
drag, startPoint x: 381, startPoint y: 287, endPoint x: 389, endPoint y: 287, distance: 7.8
click at [389, 287] on div "A unique serial number automatically assigned to each credential by the system.…" at bounding box center [443, 288] width 110 height 16
drag, startPoint x: 475, startPoint y: 287, endPoint x: 480, endPoint y: 287, distance: 5.5
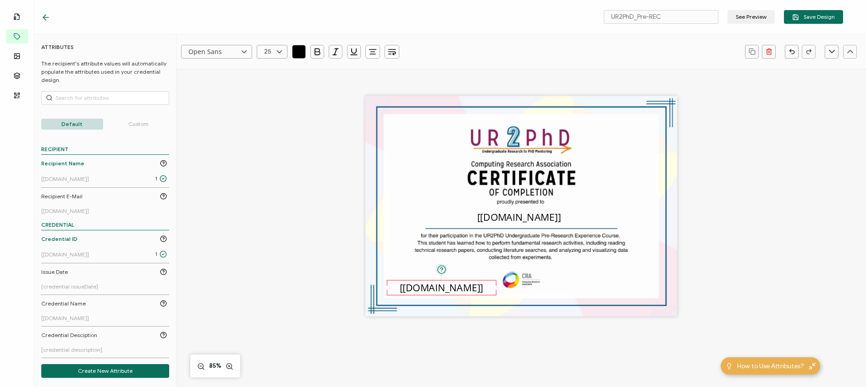
click at [480, 287] on div "A unique serial number automatically assigned to each credential by the system.…" at bounding box center [441, 288] width 110 height 16
click at [267, 52] on input "text" at bounding box center [272, 52] width 31 height 14
click at [269, 80] on span "16" at bounding box center [268, 77] width 5 height 7
type input "16"
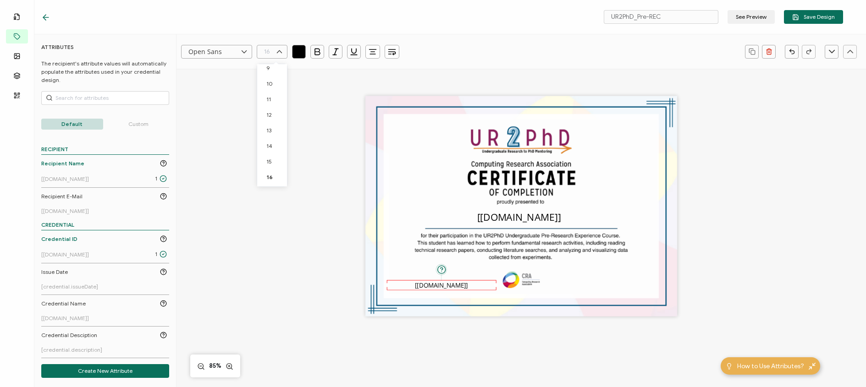
scroll to position [3, 0]
click at [418, 284] on div "A unique serial number automatically assigned to each credential by the system.…" at bounding box center [441, 285] width 110 height 10
type input "16"
click at [407, 285] on div "A unique serial number automatically assigned to each credential by the system.…" at bounding box center [441, 285] width 110 height 10
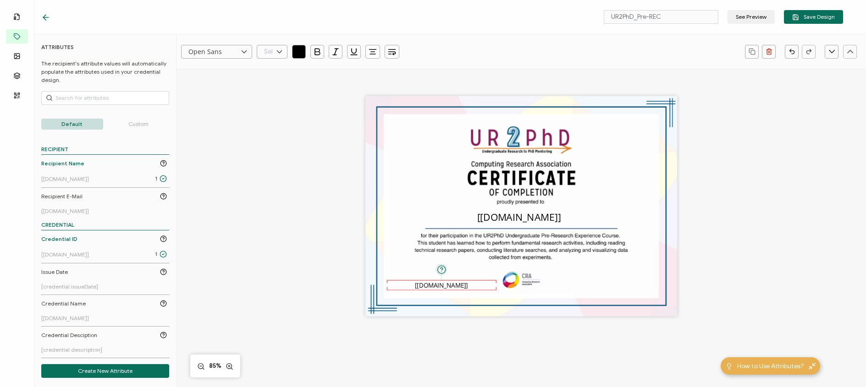
type input "16"
click at [407, 288] on div "A unique serial number automatically assigned to each credential by the system.…" at bounding box center [441, 289] width 110 height 10
click at [114, 277] on link "Issue Date [credential.issueDate]" at bounding box center [104, 279] width 126 height 22
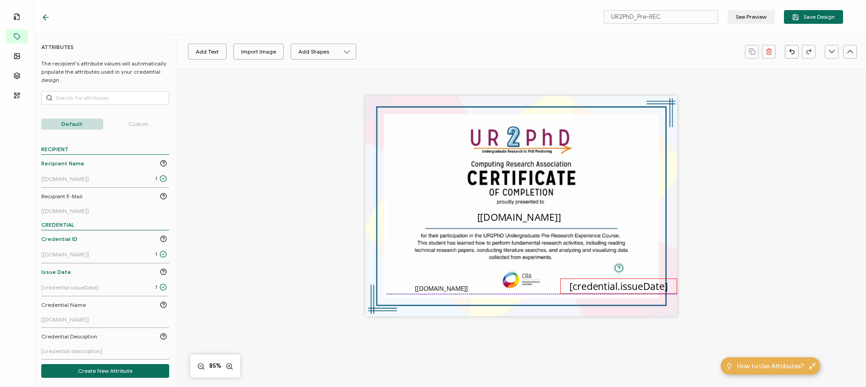
drag, startPoint x: 496, startPoint y: 206, endPoint x: 599, endPoint y: 286, distance: 130.6
click at [599, 286] on pre "[credential.issueDate]" at bounding box center [618, 285] width 98 height 13
click at [279, 52] on icon at bounding box center [279, 52] width 11 height 14
click at [269, 69] on span "16" at bounding box center [268, 66] width 5 height 7
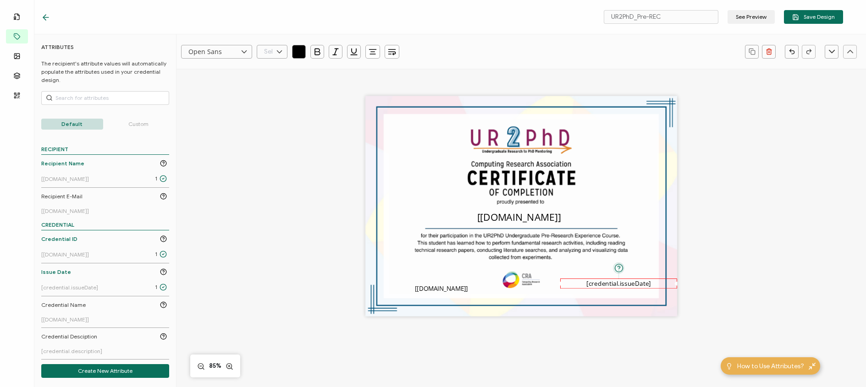
type input "16"
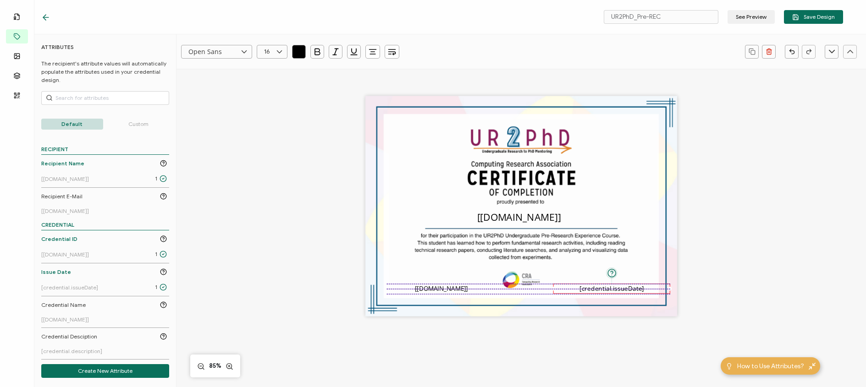
drag, startPoint x: 617, startPoint y: 284, endPoint x: 610, endPoint y: 288, distance: 8.3
click at [610, 288] on pre "[credential.issueDate]" at bounding box center [611, 289] width 64 height 9
drag, startPoint x: 668, startPoint y: 287, endPoint x: 651, endPoint y: 286, distance: 17.0
click at [651, 286] on div "The date the credential was issued. This will automatically update to the day t…" at bounding box center [604, 289] width 102 height 10
click at [769, 238] on div "The recipient’s full name, which will be automatically filled based on the info…" at bounding box center [521, 220] width 586 height 302
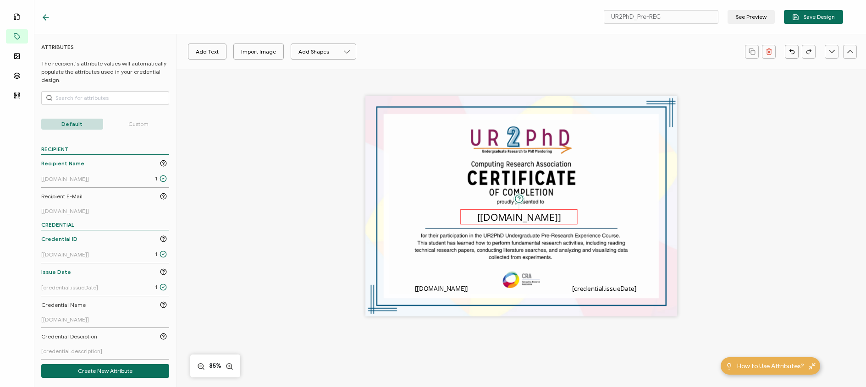
click at [527, 222] on pre "[[DOMAIN_NAME]]" at bounding box center [519, 216] width 84 height 13
click at [394, 52] on icon "button" at bounding box center [392, 53] width 7 height 2
click at [394, 51] on icon "button" at bounding box center [391, 51] width 9 height 9
click at [398, 55] on button "button" at bounding box center [391, 52] width 15 height 14
click at [401, 73] on icon at bounding box center [399, 73] width 7 height 7
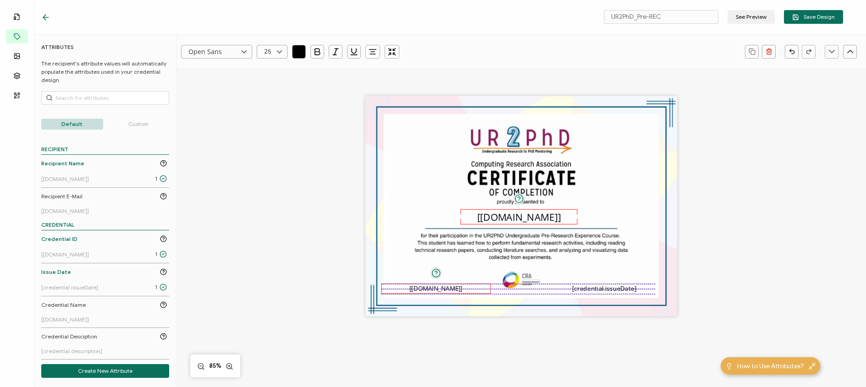
drag, startPoint x: 425, startPoint y: 288, endPoint x: 420, endPoint y: 287, distance: 5.7
click at [420, 287] on pre "[[DOMAIN_NAME]]" at bounding box center [435, 289] width 53 height 9
drag, startPoint x: 488, startPoint y: 288, endPoint x: 473, endPoint y: 287, distance: 15.2
click at [474, 287] on div at bounding box center [476, 289] width 4 height 4
click at [741, 245] on div "The recipient’s full name, which will be automatically filled based on the info…" at bounding box center [521, 220] width 586 height 302
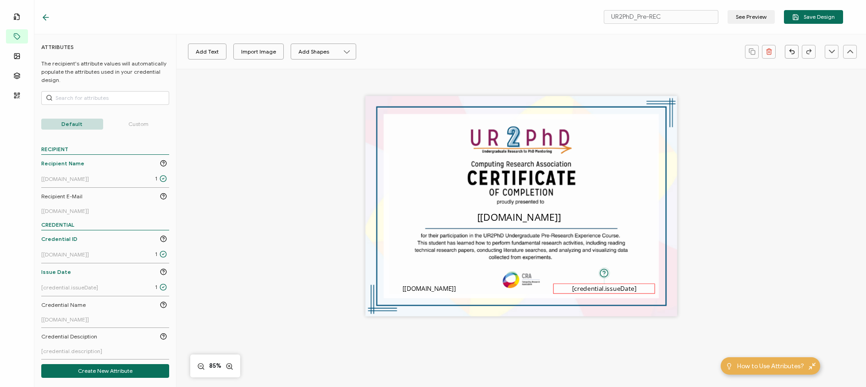
click at [614, 289] on pre "[credential.issueDate]" at bounding box center [604, 289] width 64 height 9
drag, startPoint x: 553, startPoint y: 289, endPoint x: 569, endPoint y: 286, distance: 16.4
click at [569, 286] on div "The date the credential was issued. This will automatically update to the day t…" at bounding box center [610, 289] width 87 height 10
click at [776, 259] on div "The recipient’s full name, which will be automatically filled based on the info…" at bounding box center [521, 220] width 586 height 302
drag, startPoint x: 602, startPoint y: 286, endPoint x: 613, endPoint y: 285, distance: 11.5
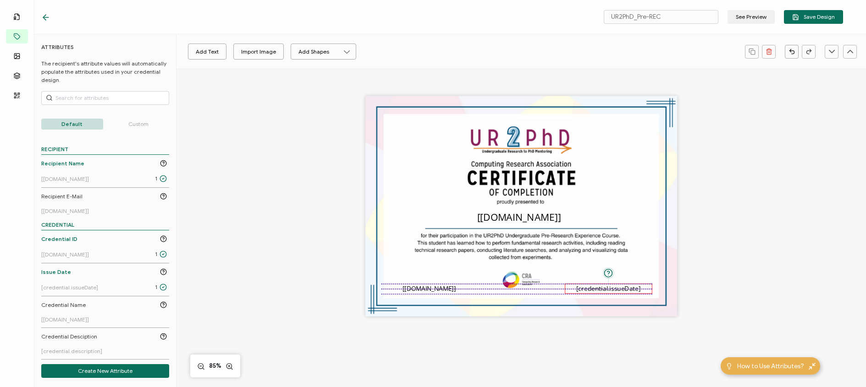
click at [613, 285] on pre "[credential.issueDate]" at bounding box center [608, 289] width 64 height 9
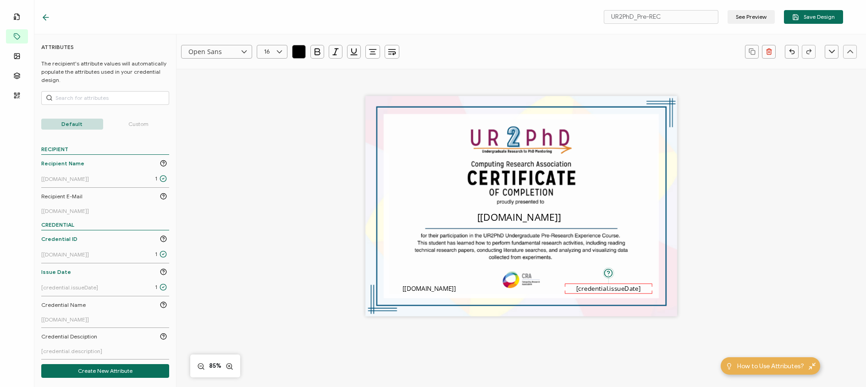
click at [727, 248] on div "The recipient’s full name, which will be automatically filled based on the info…" at bounding box center [521, 220] width 586 height 302
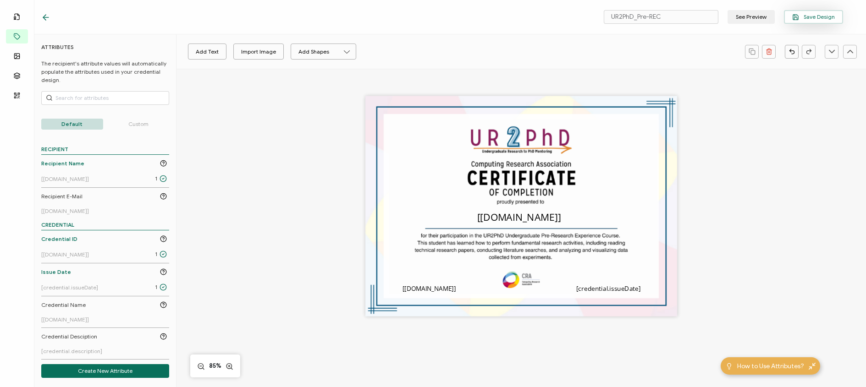
click at [831, 16] on span "Save Design" at bounding box center [813, 17] width 43 height 7
click at [45, 18] on icon at bounding box center [45, 17] width 9 height 9
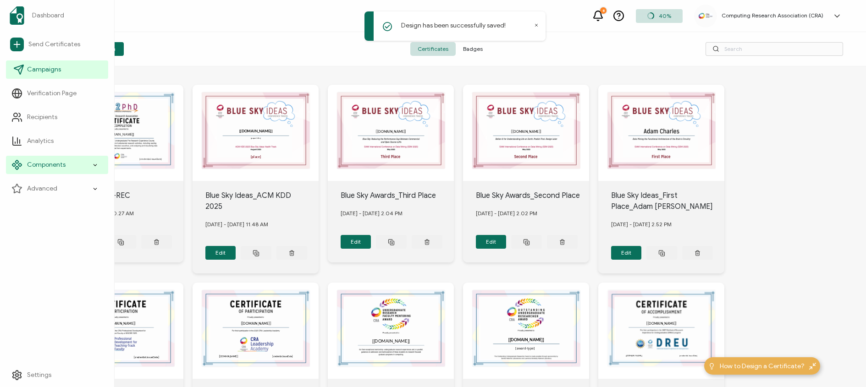
click at [29, 69] on span "Campaigns" at bounding box center [44, 69] width 34 height 9
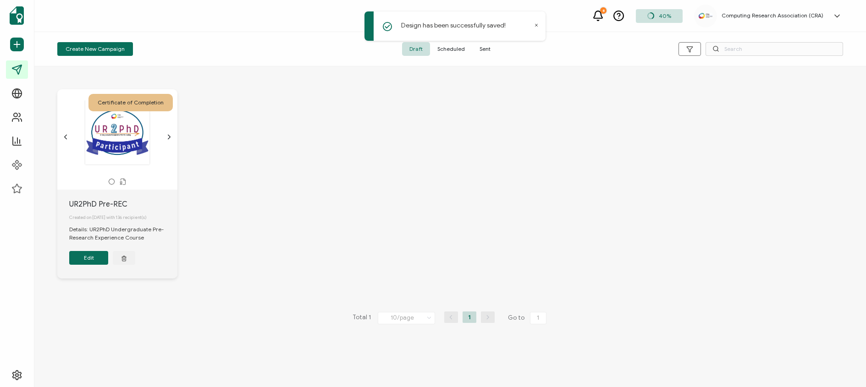
click at [85, 259] on button "Edit" at bounding box center [88, 258] width 39 height 14
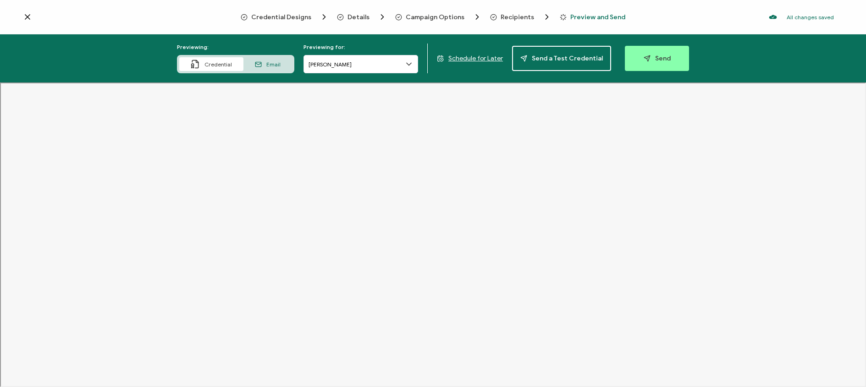
click at [273, 62] on span "Email" at bounding box center [273, 64] width 14 height 7
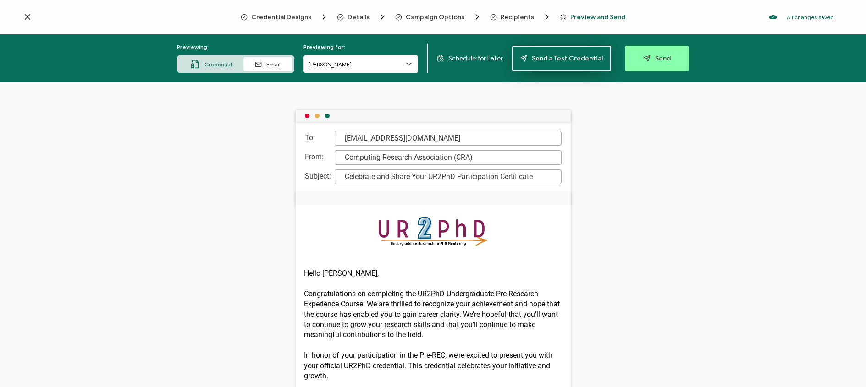
click at [534, 58] on span "Send a Test Credential" at bounding box center [561, 58] width 82 height 7
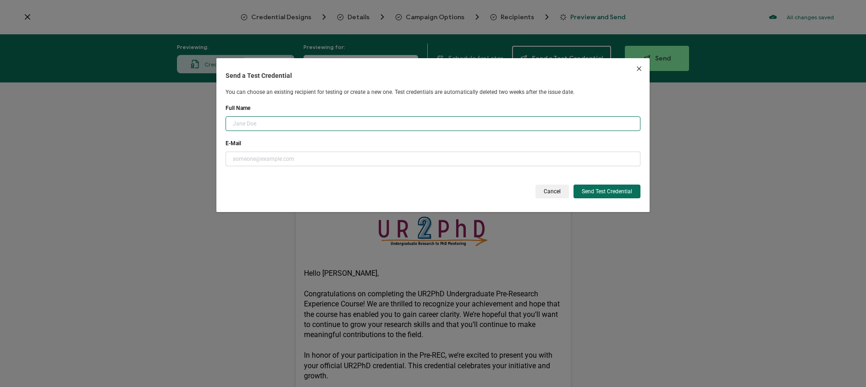
click at [312, 121] on input "dialog" at bounding box center [432, 123] width 415 height 15
click at [307, 120] on input "dialog" at bounding box center [432, 123] width 415 height 15
type input "[PERSON_NAME]"
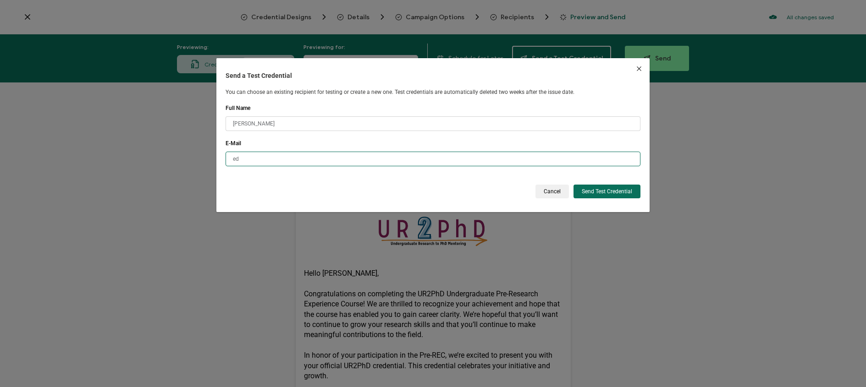
type input "[EMAIL_ADDRESS][DOMAIN_NAME]"
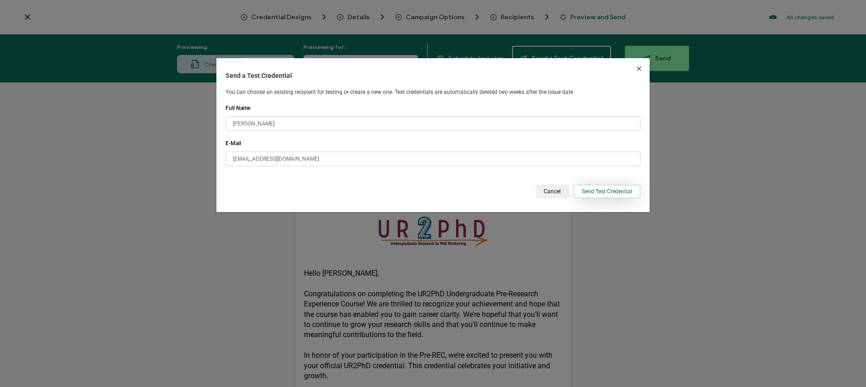
click at [607, 191] on span "Send Test Credential" at bounding box center [606, 191] width 50 height 5
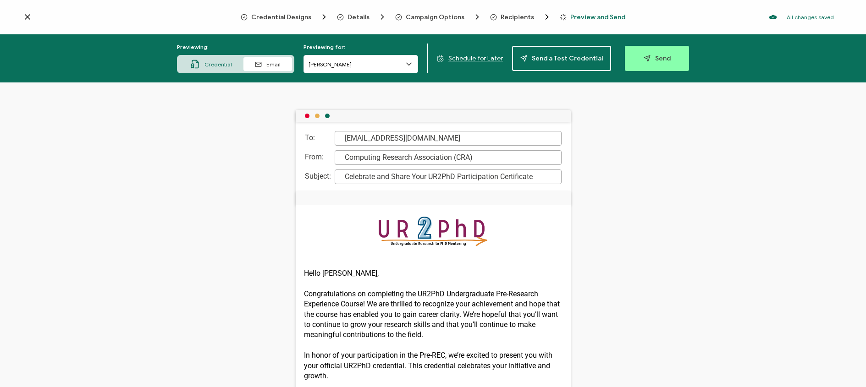
click at [476, 60] on span "Schedule for Later" at bounding box center [475, 59] width 55 height 8
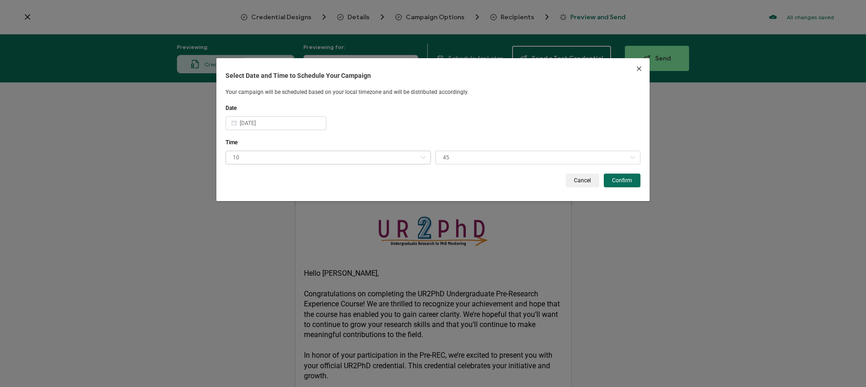
click at [421, 159] on icon "dialog" at bounding box center [422, 158] width 11 height 14
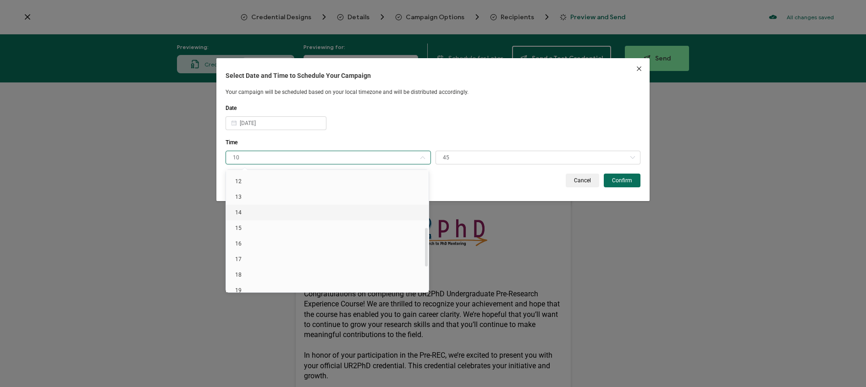
scroll to position [180, 0]
click at [295, 192] on li "12" at bounding box center [329, 188] width 206 height 16
type input "12"
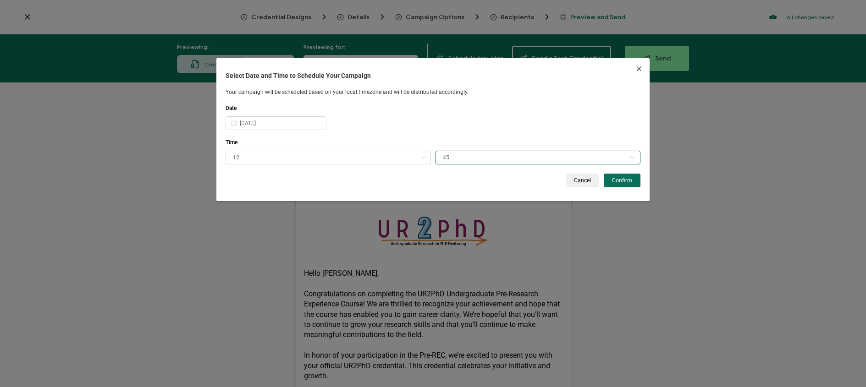
click at [478, 154] on input "45" at bounding box center [537, 158] width 205 height 14
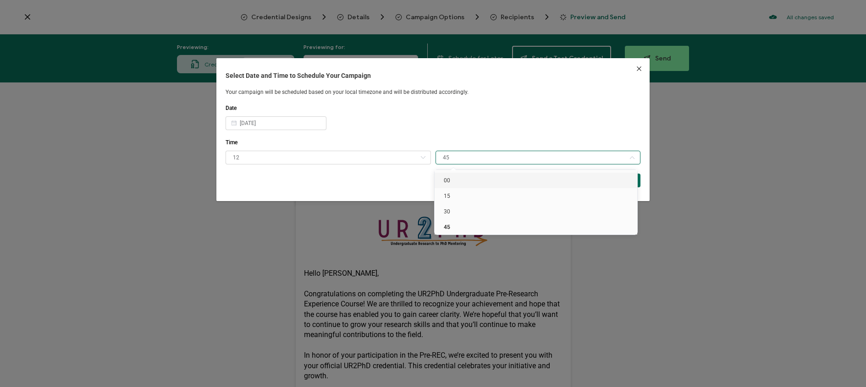
click at [456, 177] on li "00" at bounding box center [537, 181] width 206 height 16
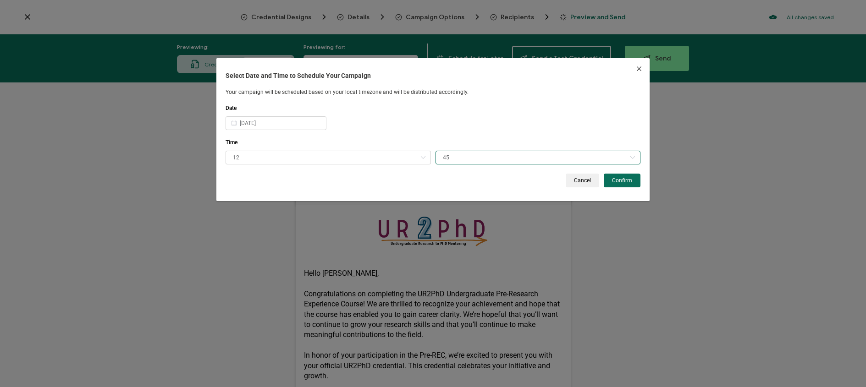
type input "00"
click at [613, 181] on span "Confirm" at bounding box center [622, 180] width 20 height 5
